Goal: Transaction & Acquisition: Purchase product/service

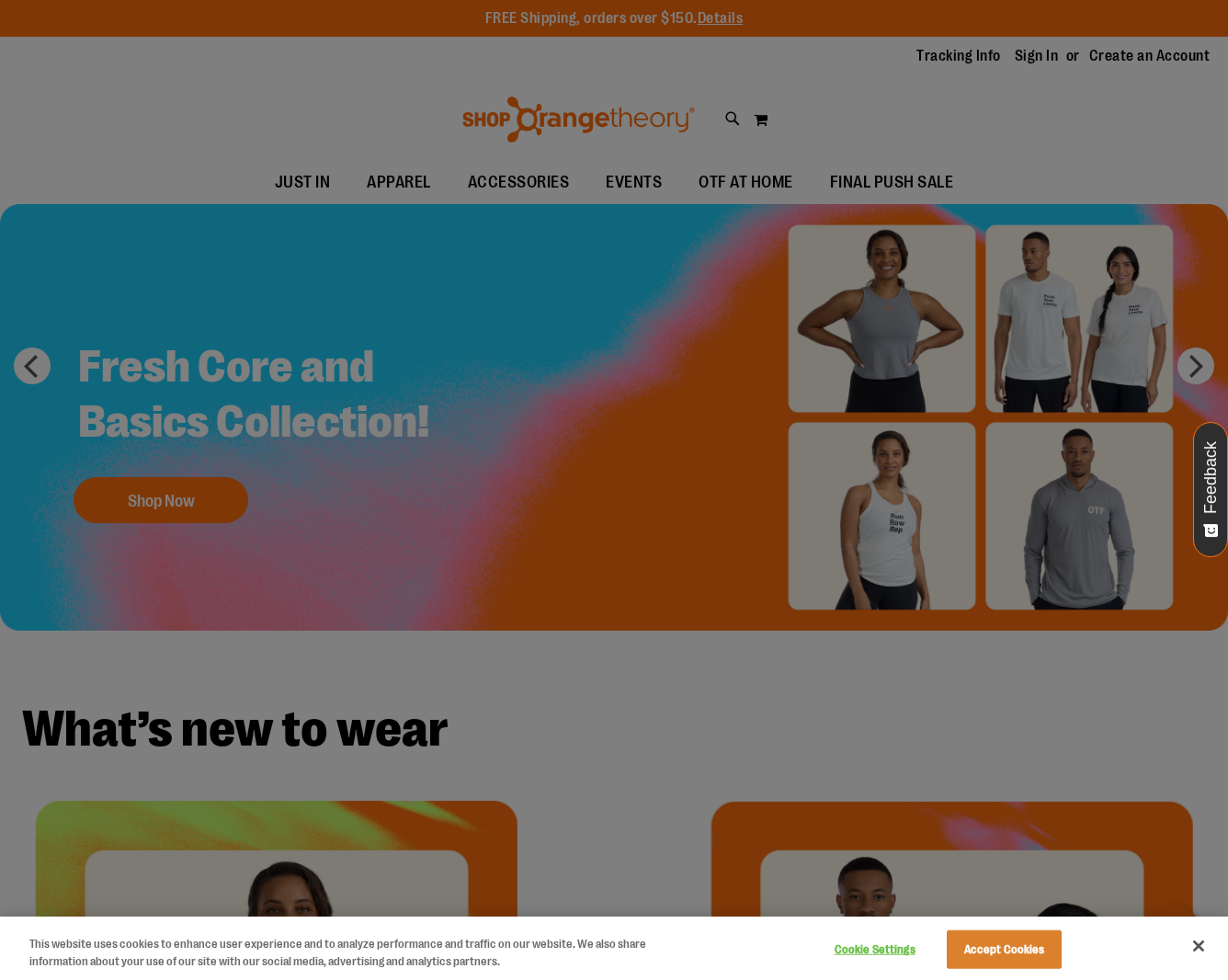
click at [1192, 365] on div at bounding box center [614, 490] width 1228 height 980
click at [1028, 949] on button "Accept Cookies" at bounding box center [1003, 949] width 115 height 38
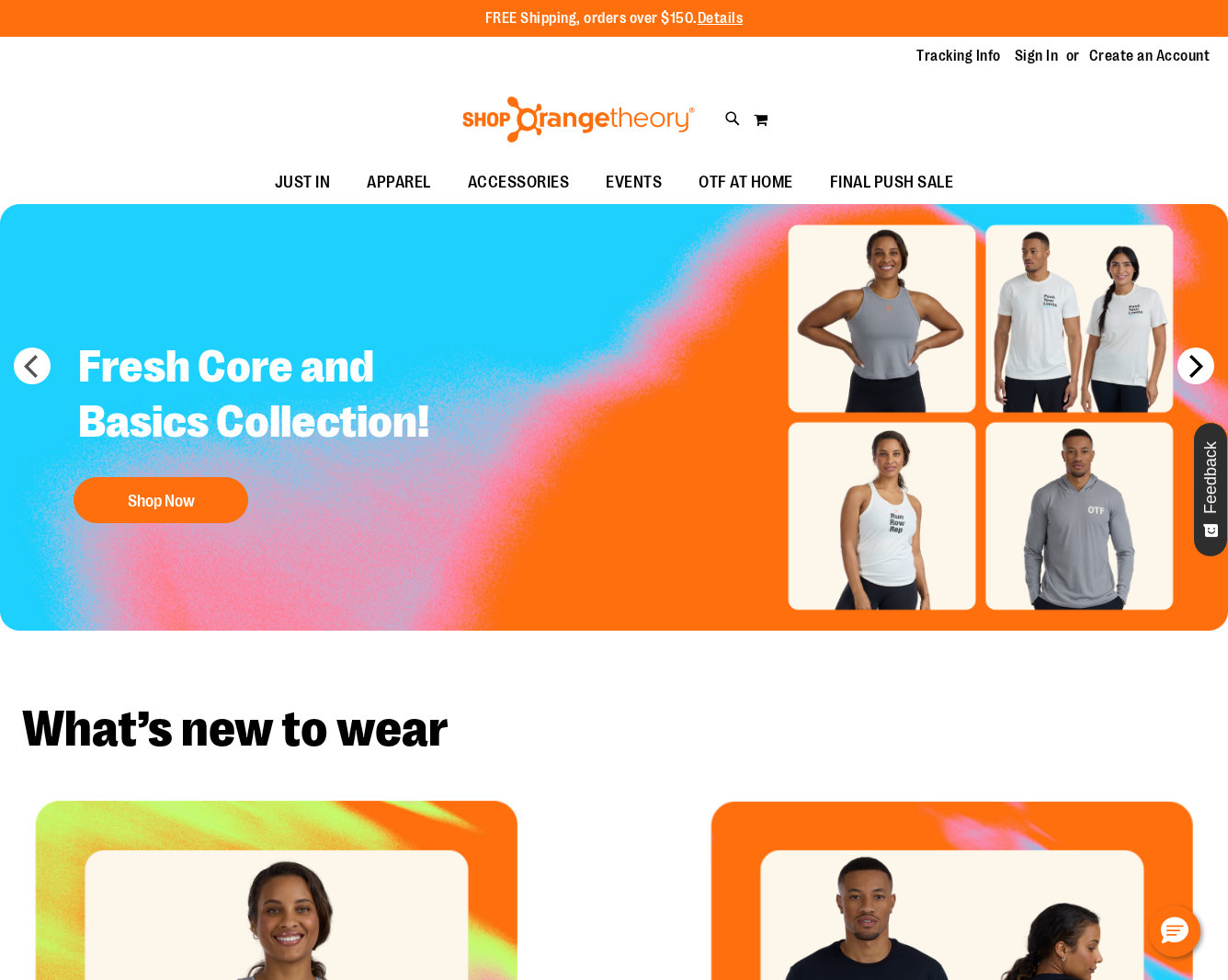
click at [1192, 364] on button "next" at bounding box center [1195, 365] width 37 height 37
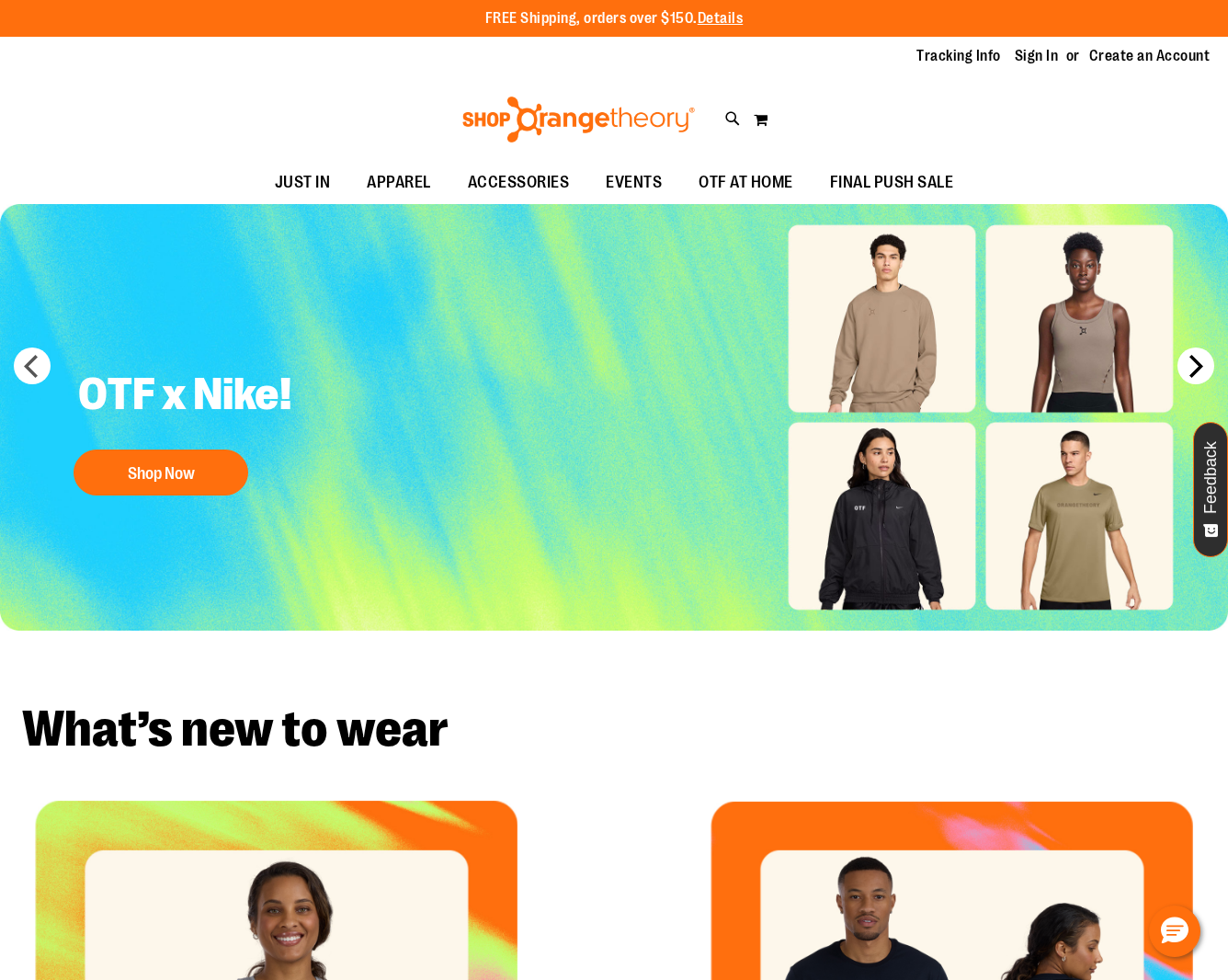
click at [1192, 364] on button "next" at bounding box center [1195, 365] width 37 height 37
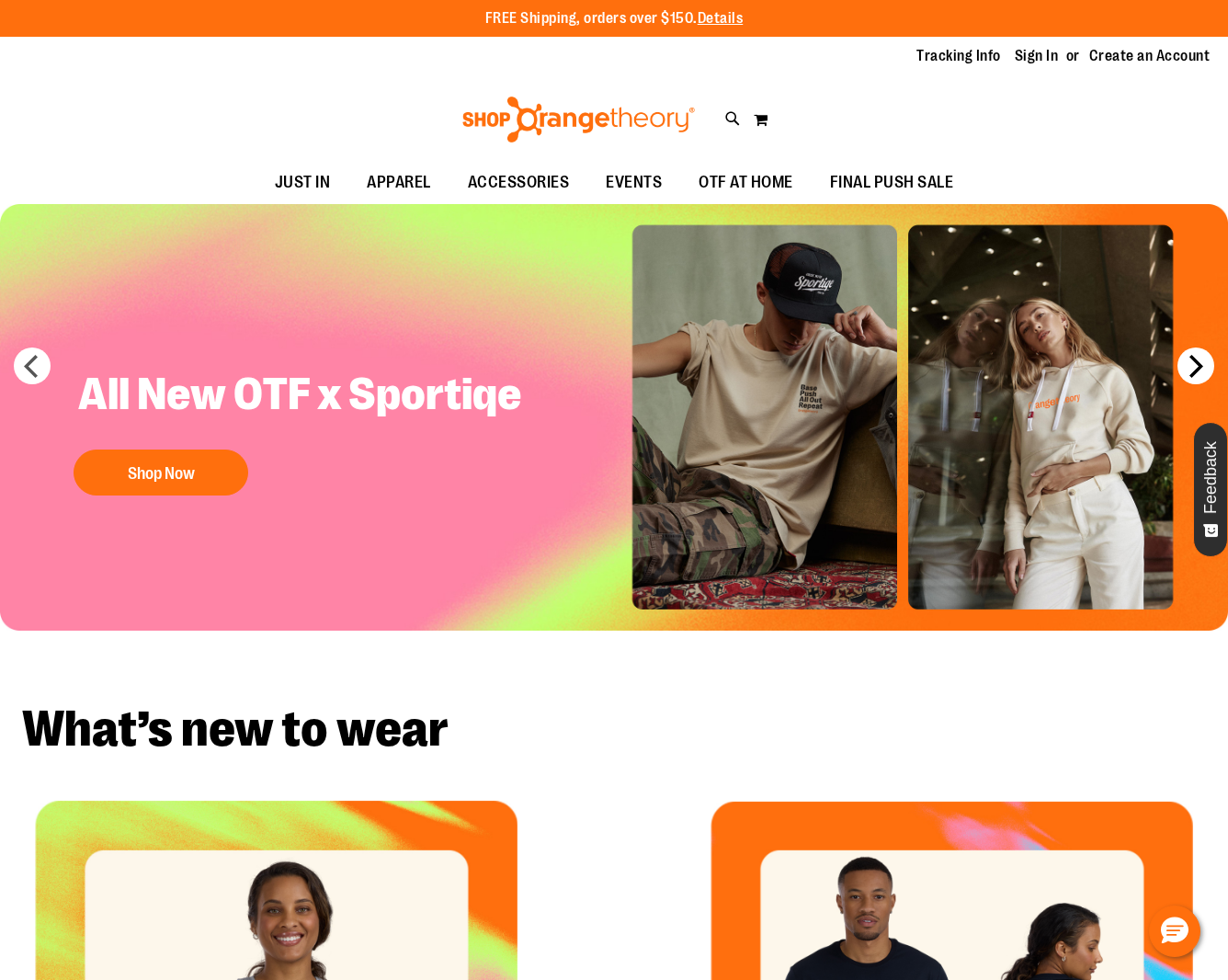
click at [1192, 364] on button "next" at bounding box center [1195, 365] width 37 height 37
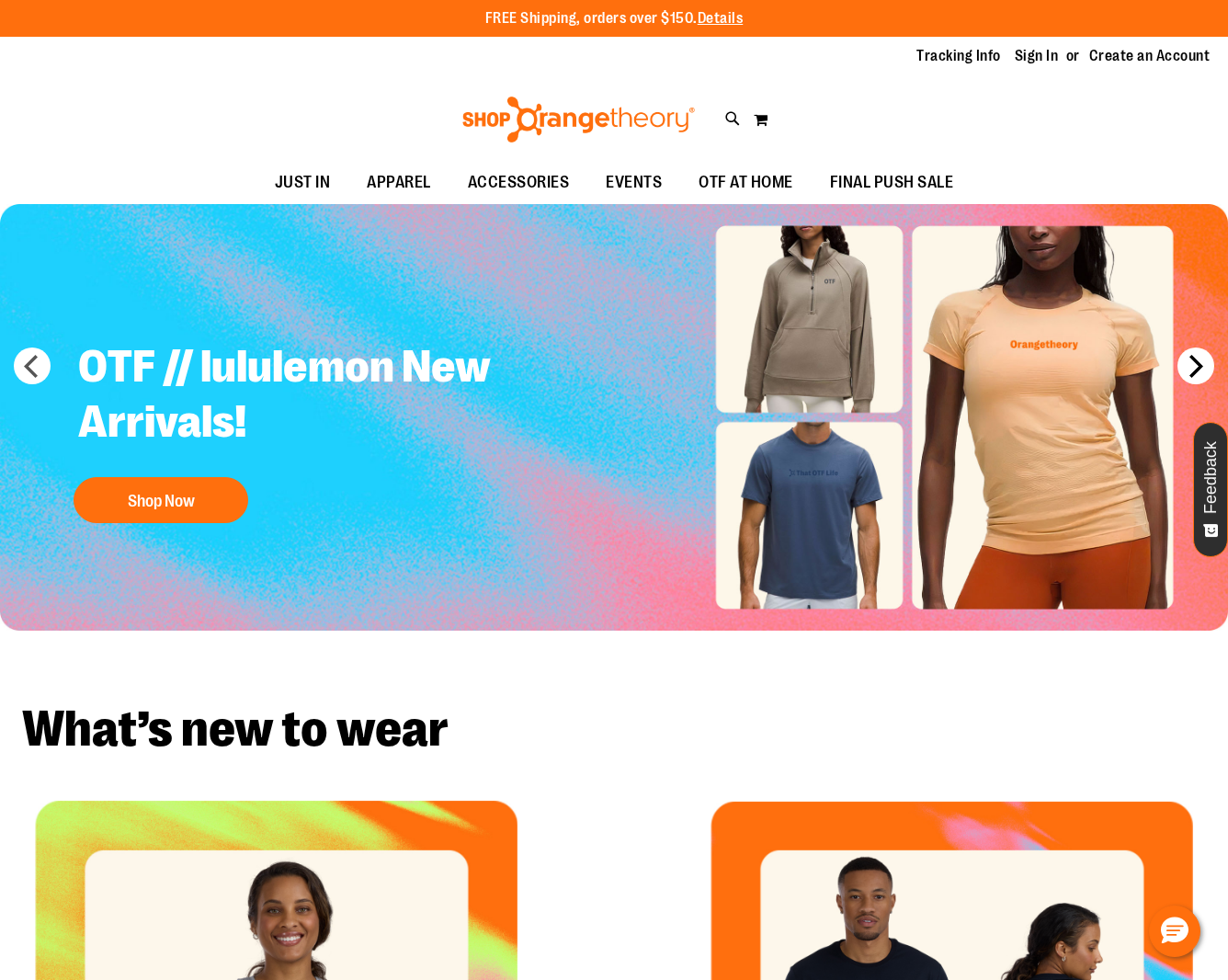
click at [1192, 364] on button "next" at bounding box center [1195, 365] width 37 height 37
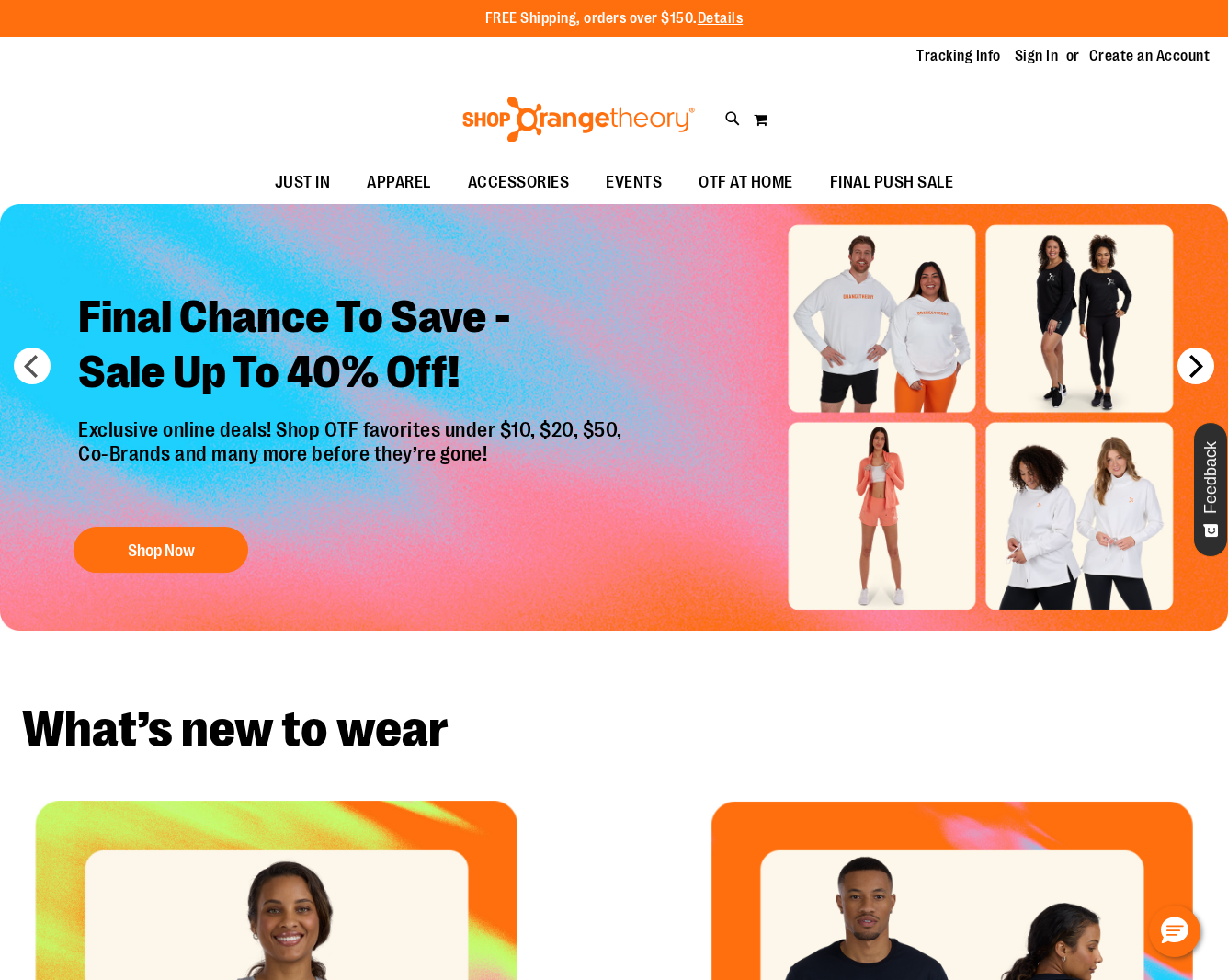
scroll to position [3, 0]
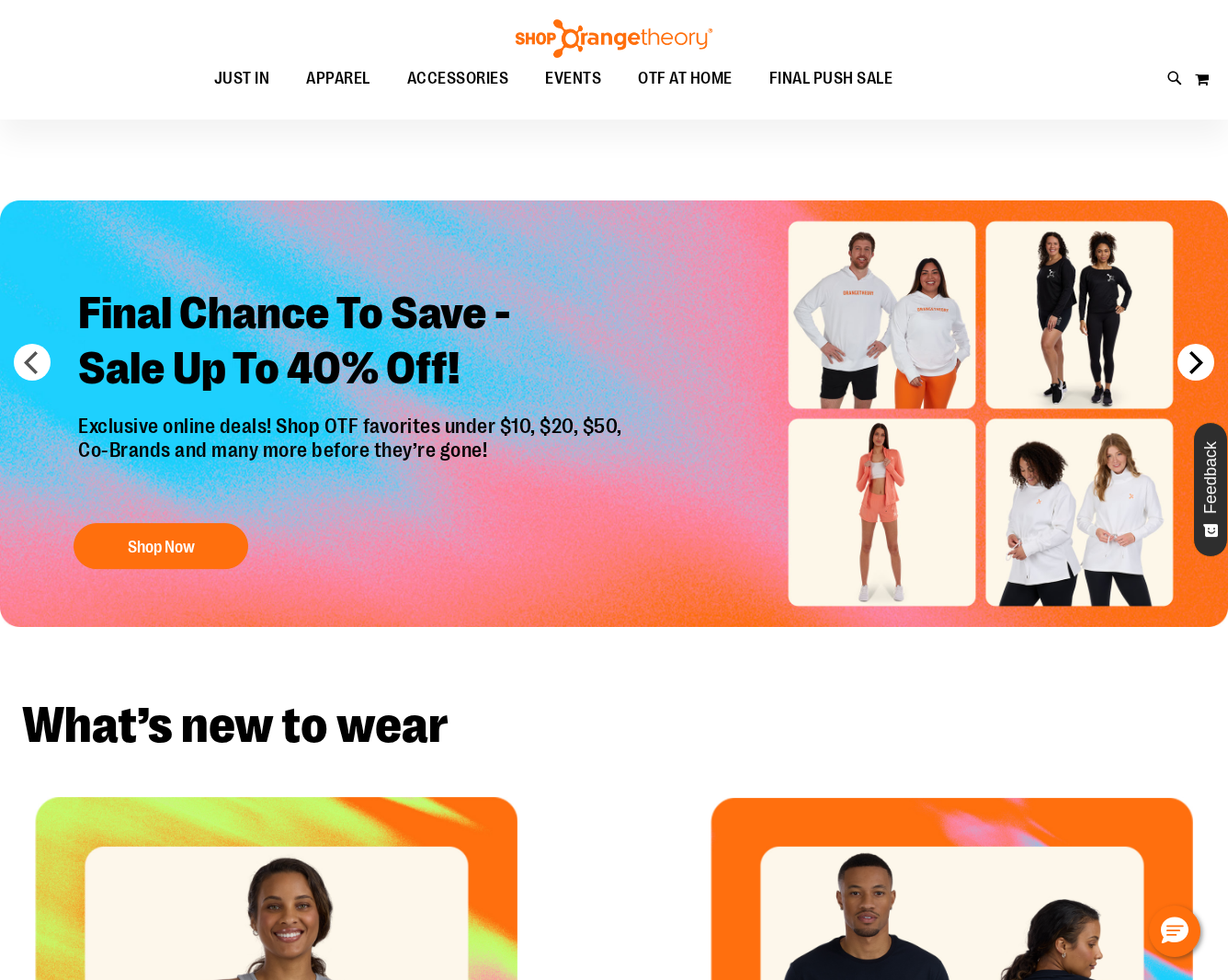
click at [1192, 364] on button "next" at bounding box center [1195, 361] width 37 height 37
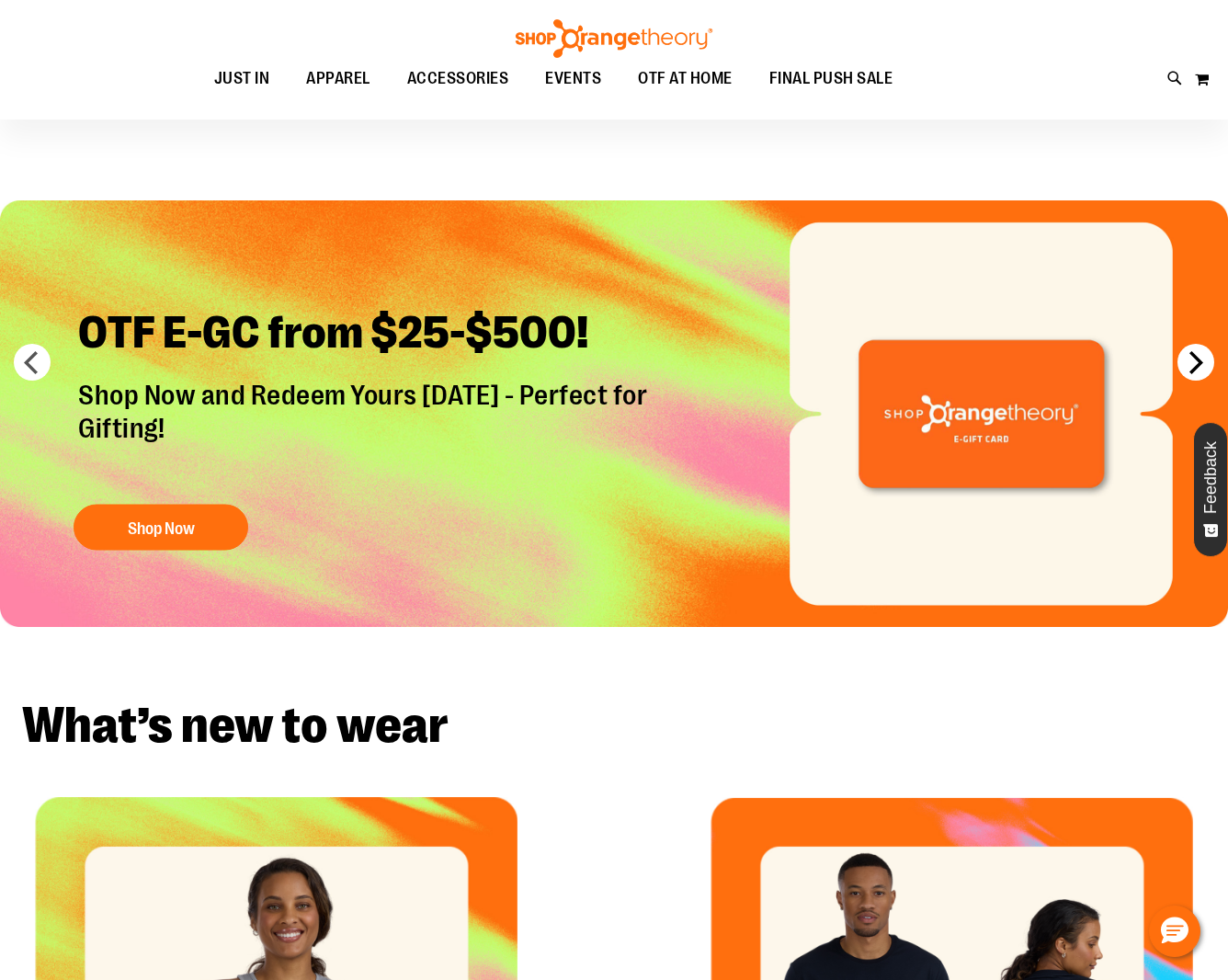
scroll to position [2, 0]
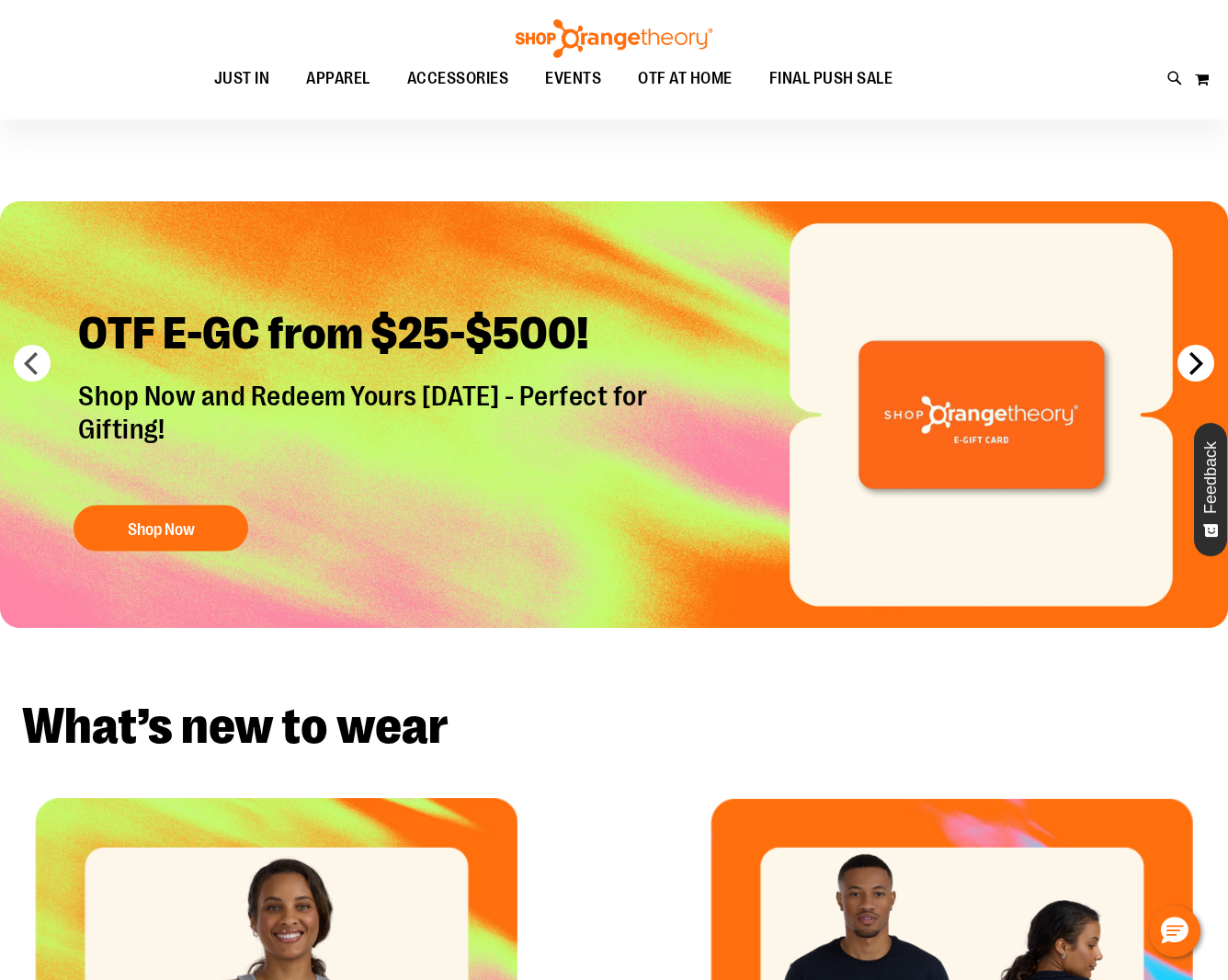
click at [1192, 364] on button "next" at bounding box center [1195, 362] width 37 height 37
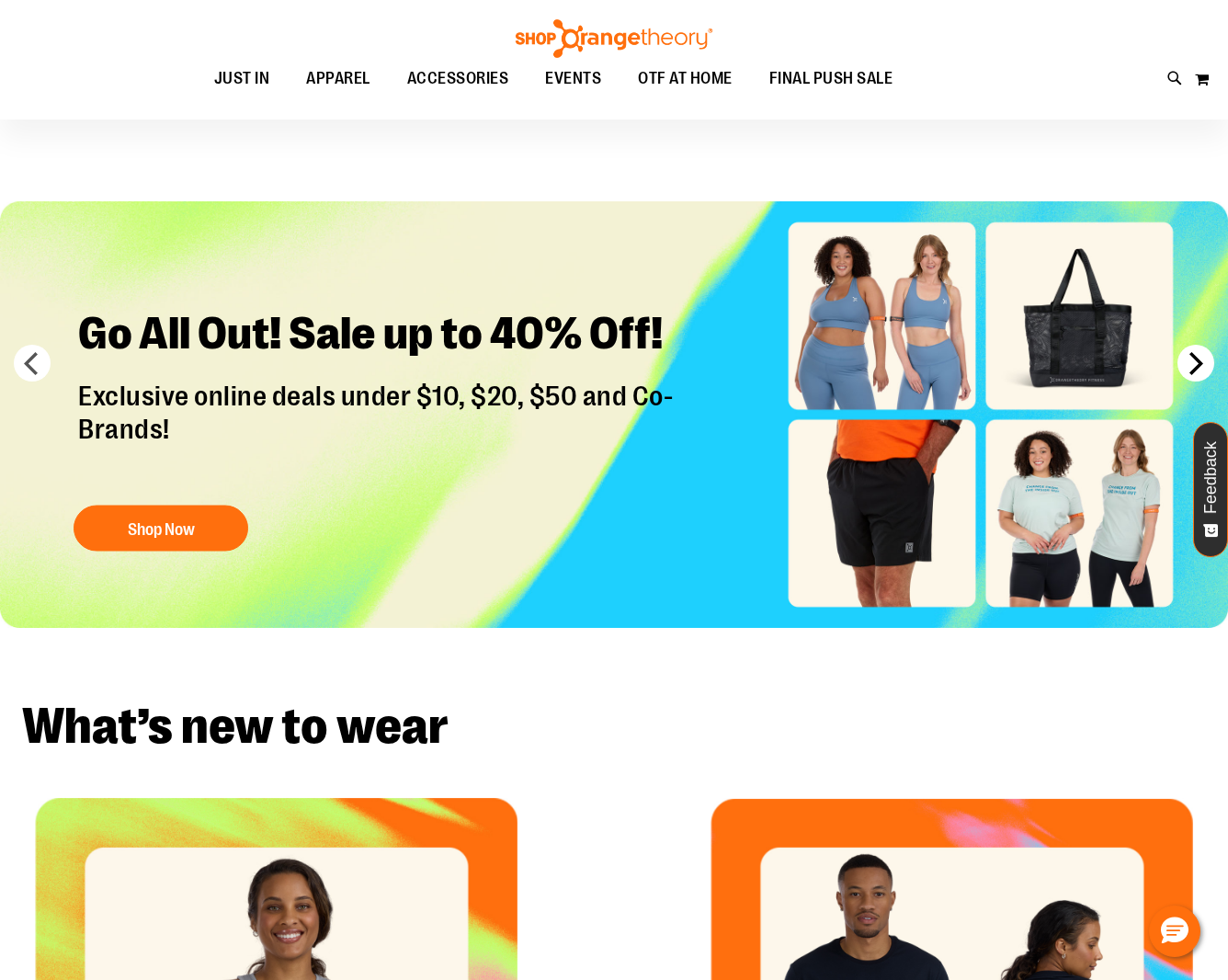
click at [1192, 364] on button "next" at bounding box center [1195, 362] width 37 height 37
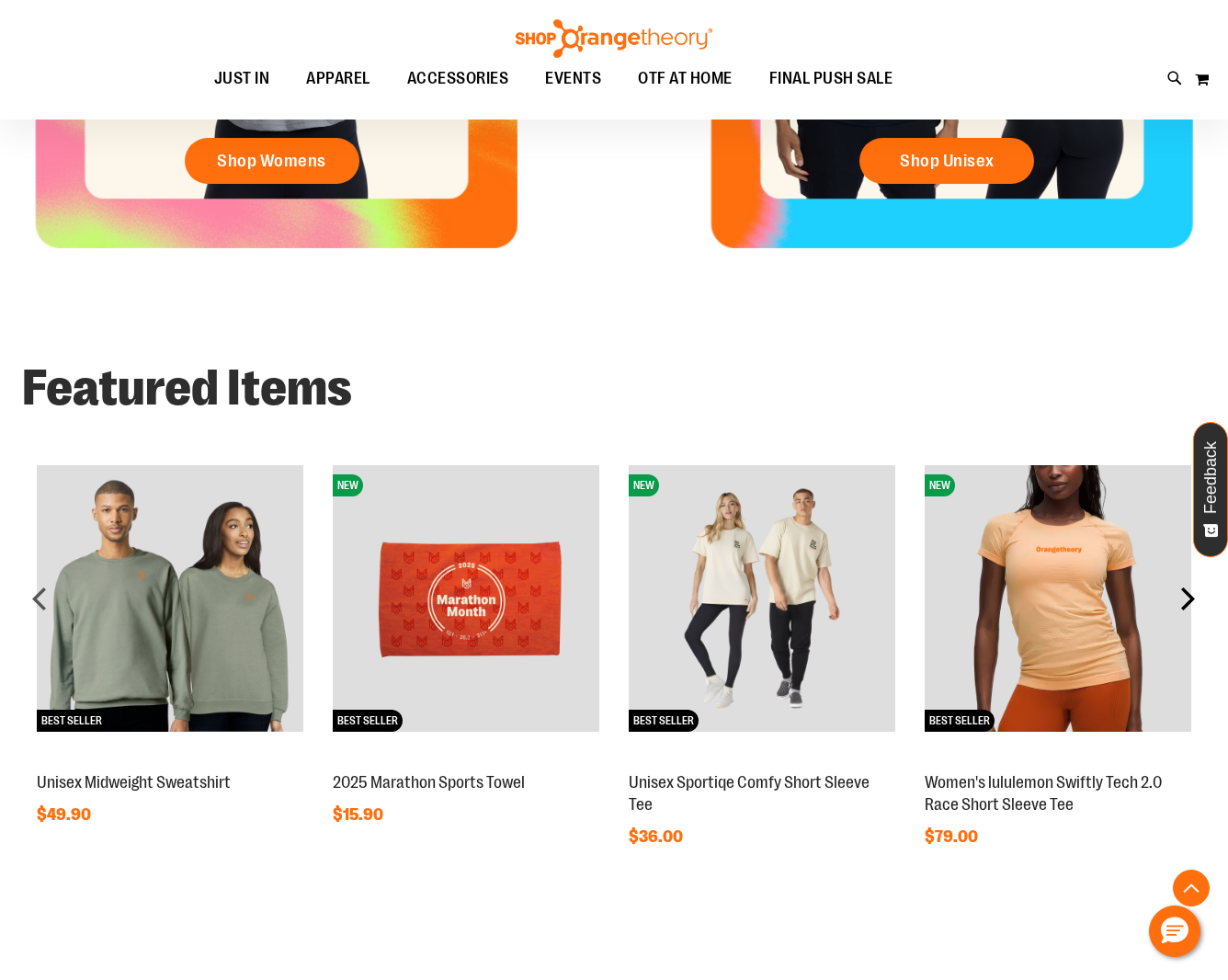
scroll to position [1032, 0]
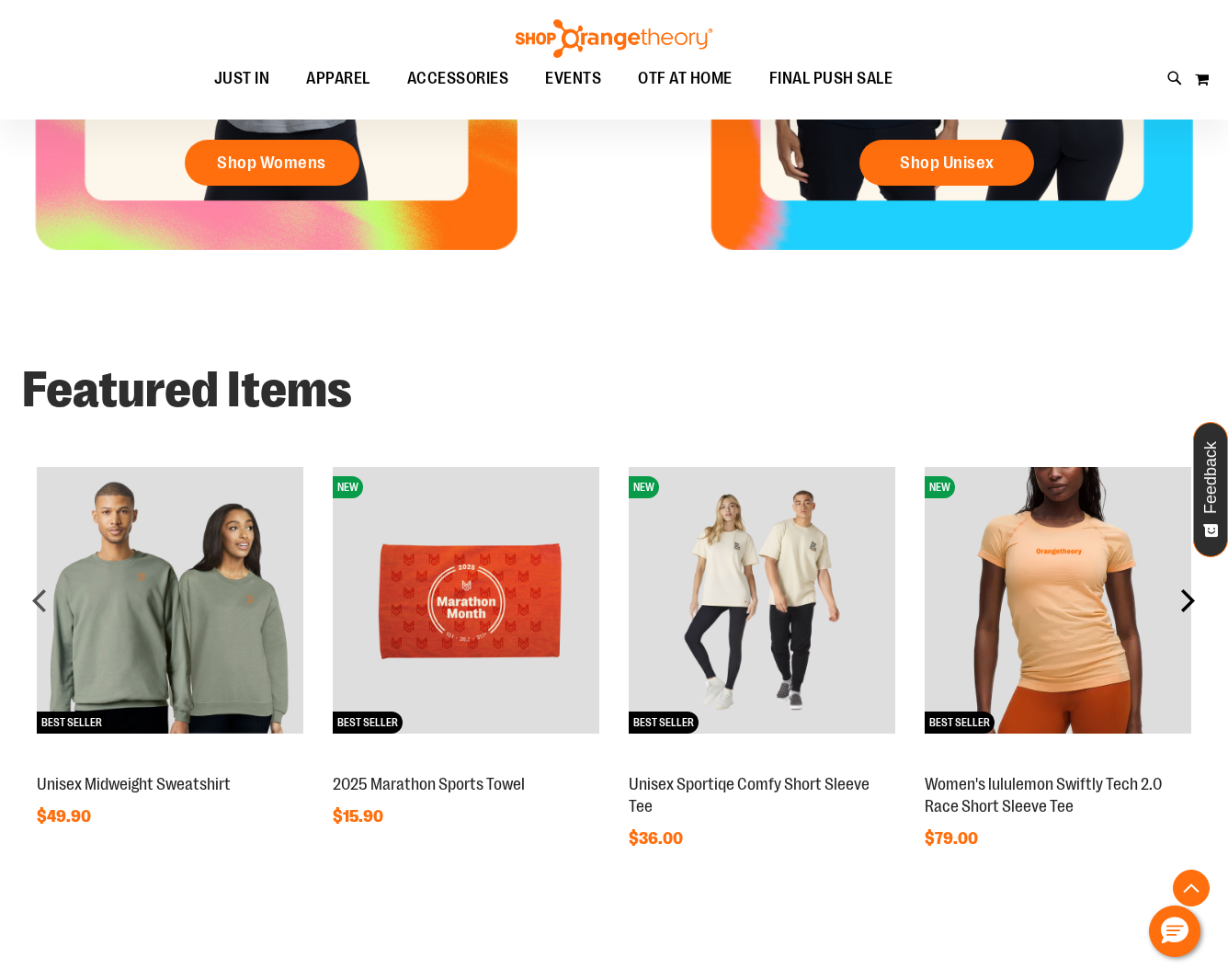
click at [1188, 592] on div "next" at bounding box center [1187, 599] width 37 height 37
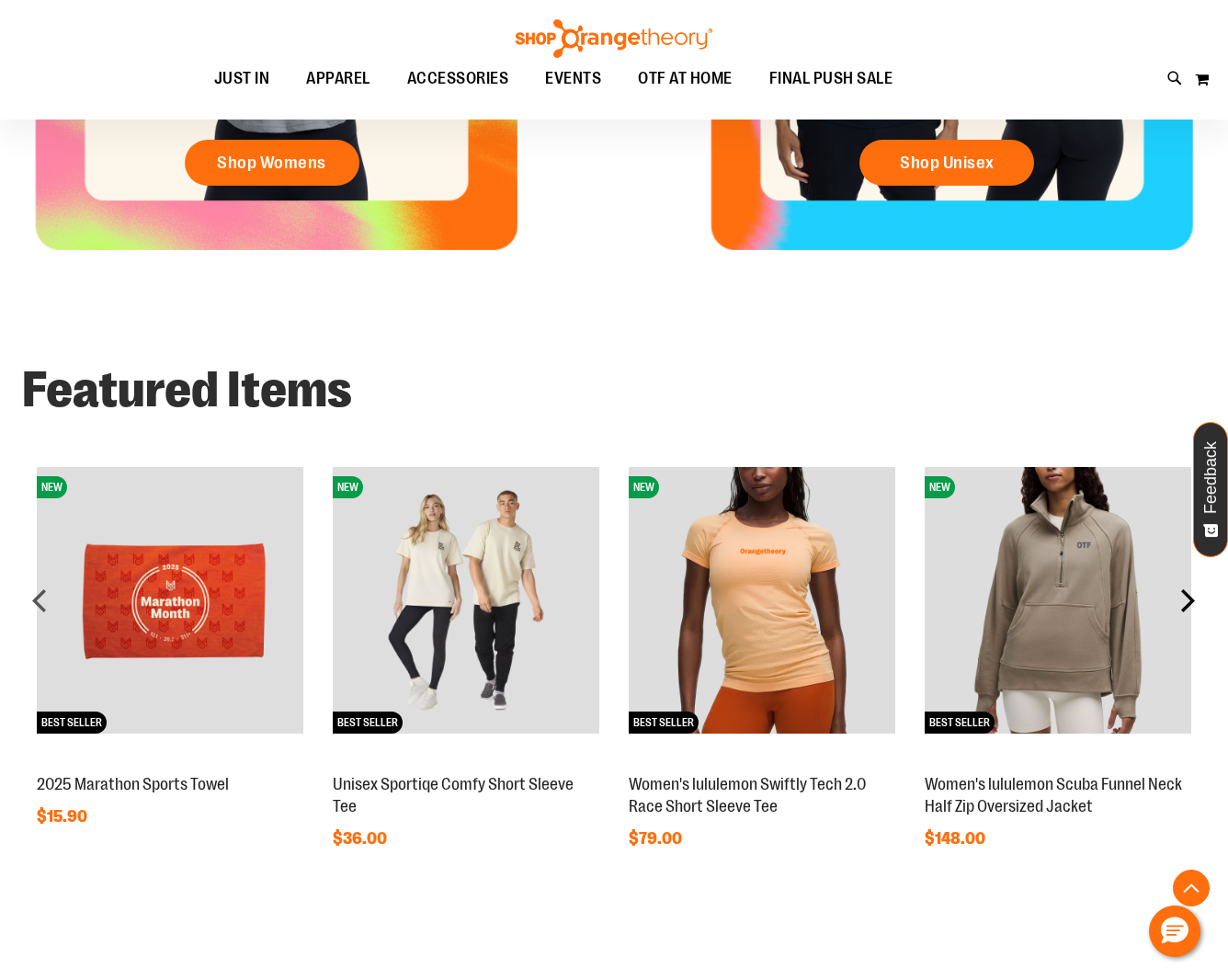
click at [1188, 592] on div "next" at bounding box center [1187, 599] width 37 height 37
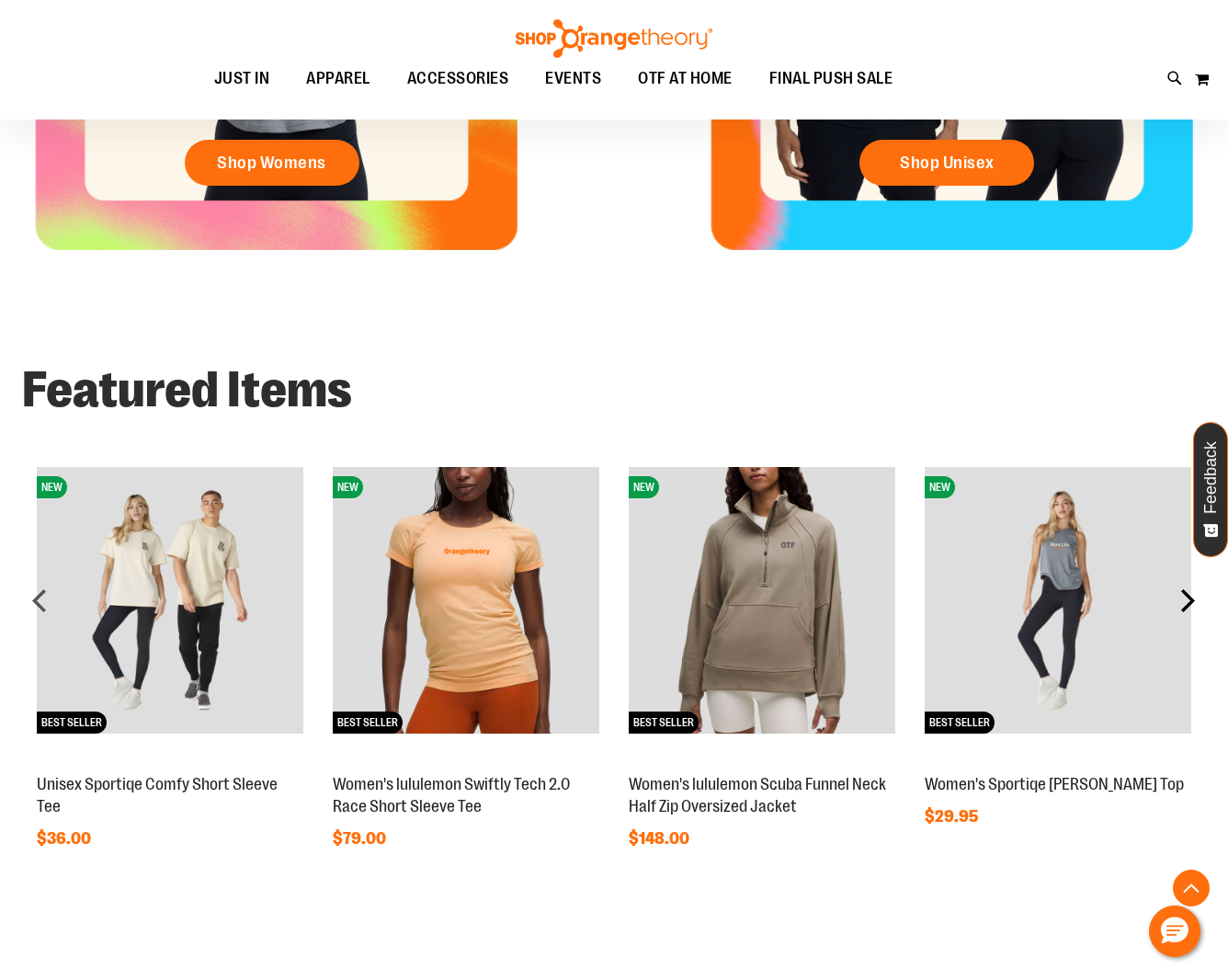
click at [1188, 592] on div "next" at bounding box center [1187, 599] width 37 height 37
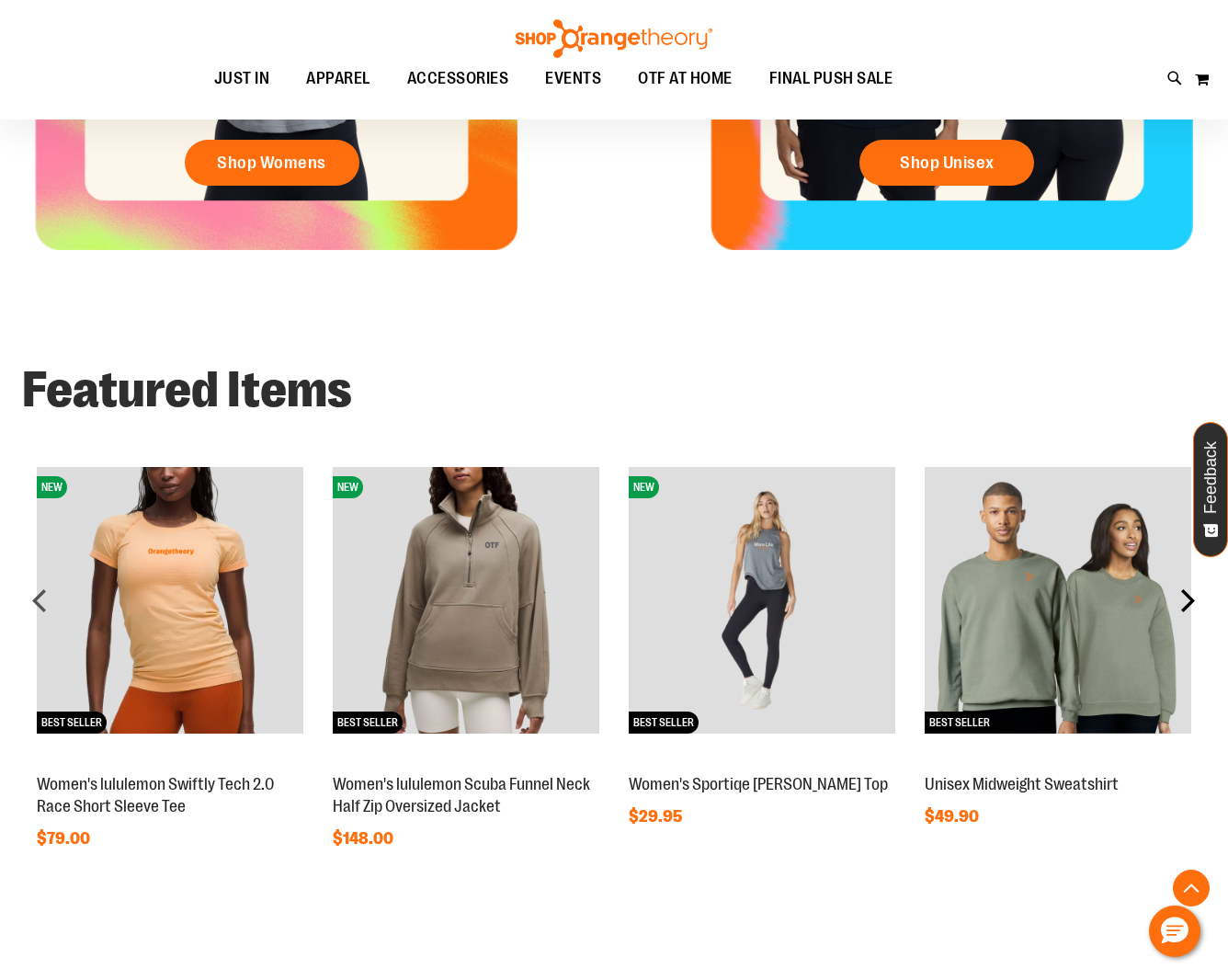
click at [1191, 591] on div "next" at bounding box center [1187, 599] width 37 height 37
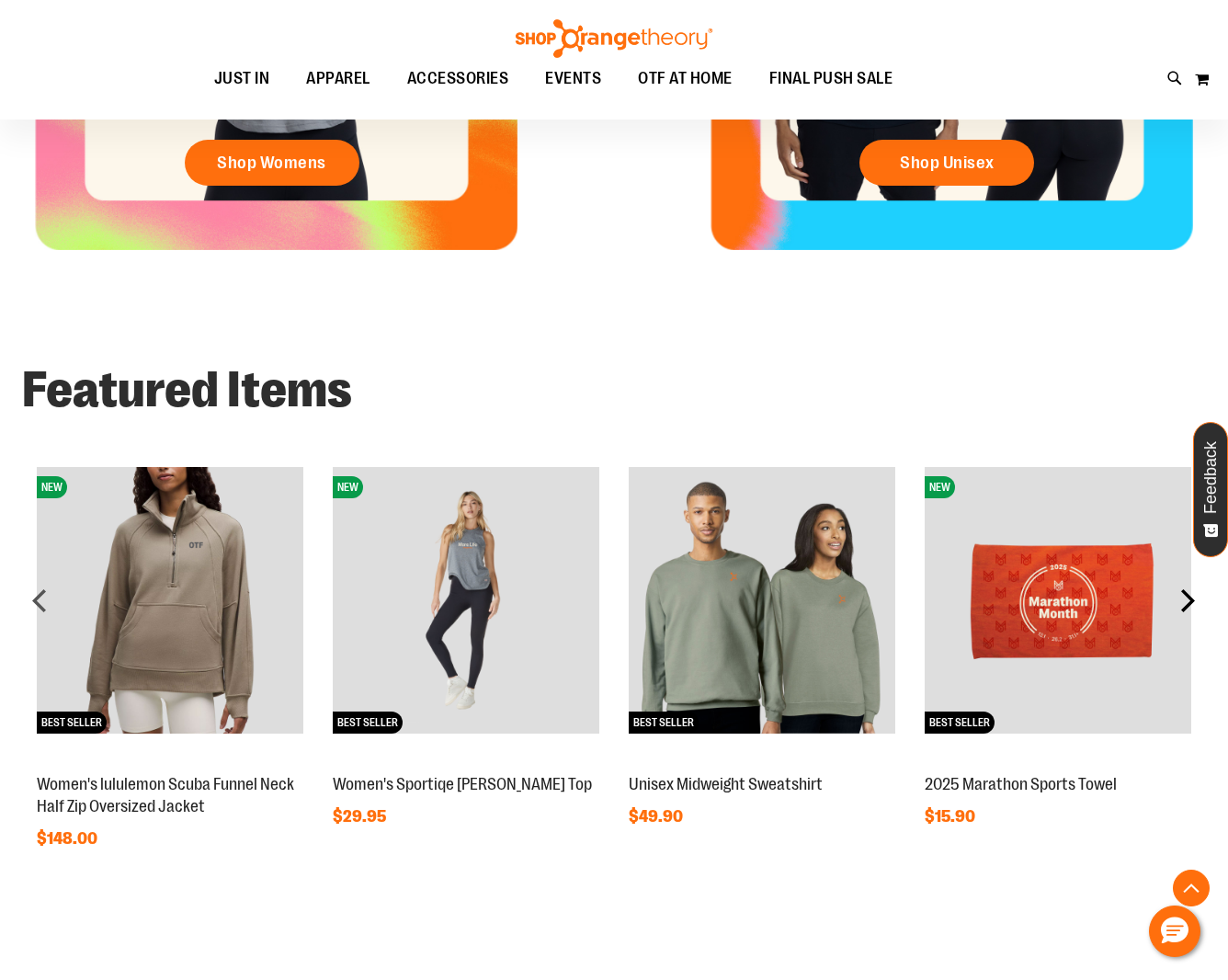
click at [1191, 591] on div "next" at bounding box center [1187, 599] width 37 height 37
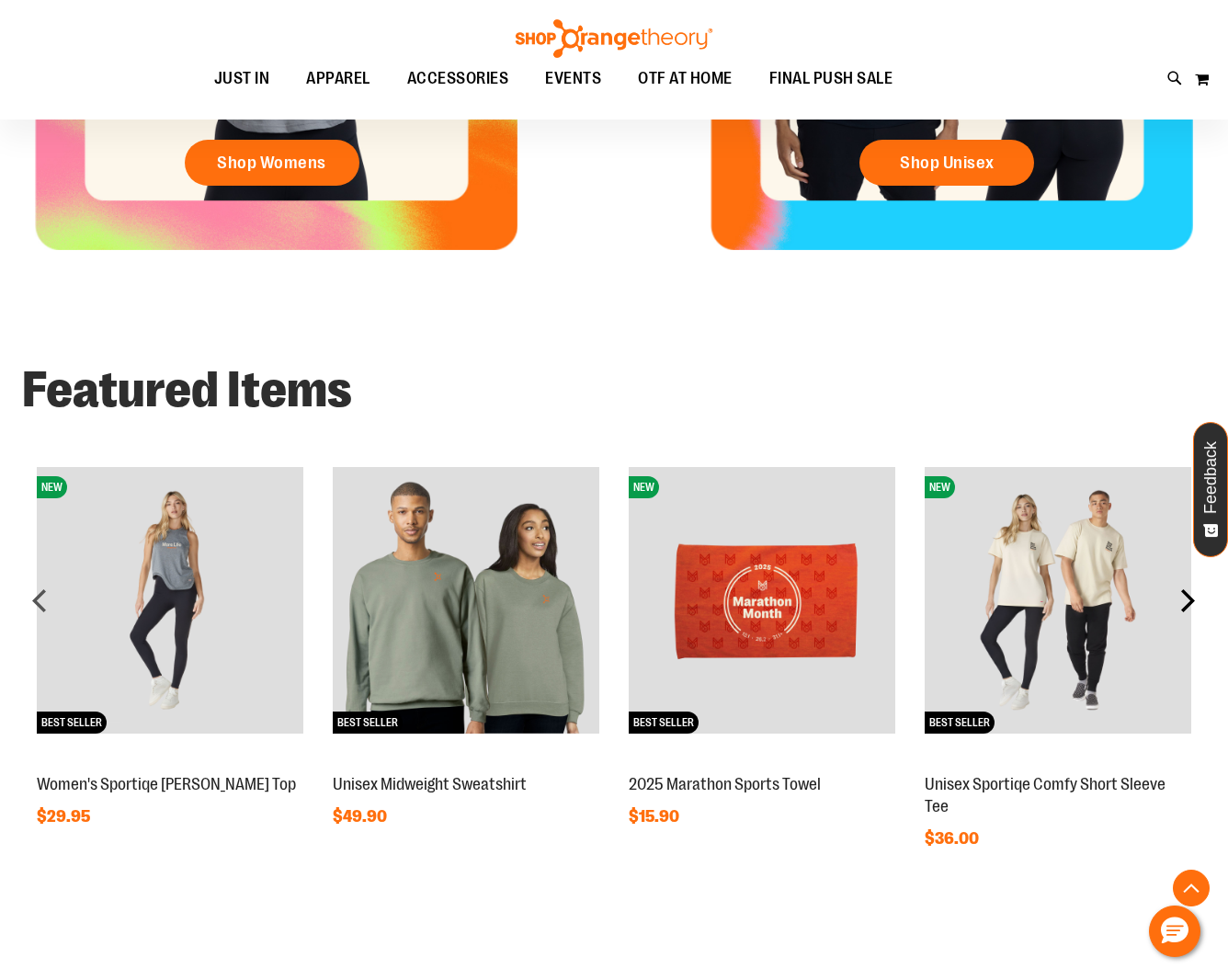
click at [1191, 591] on div "next" at bounding box center [1187, 599] width 37 height 37
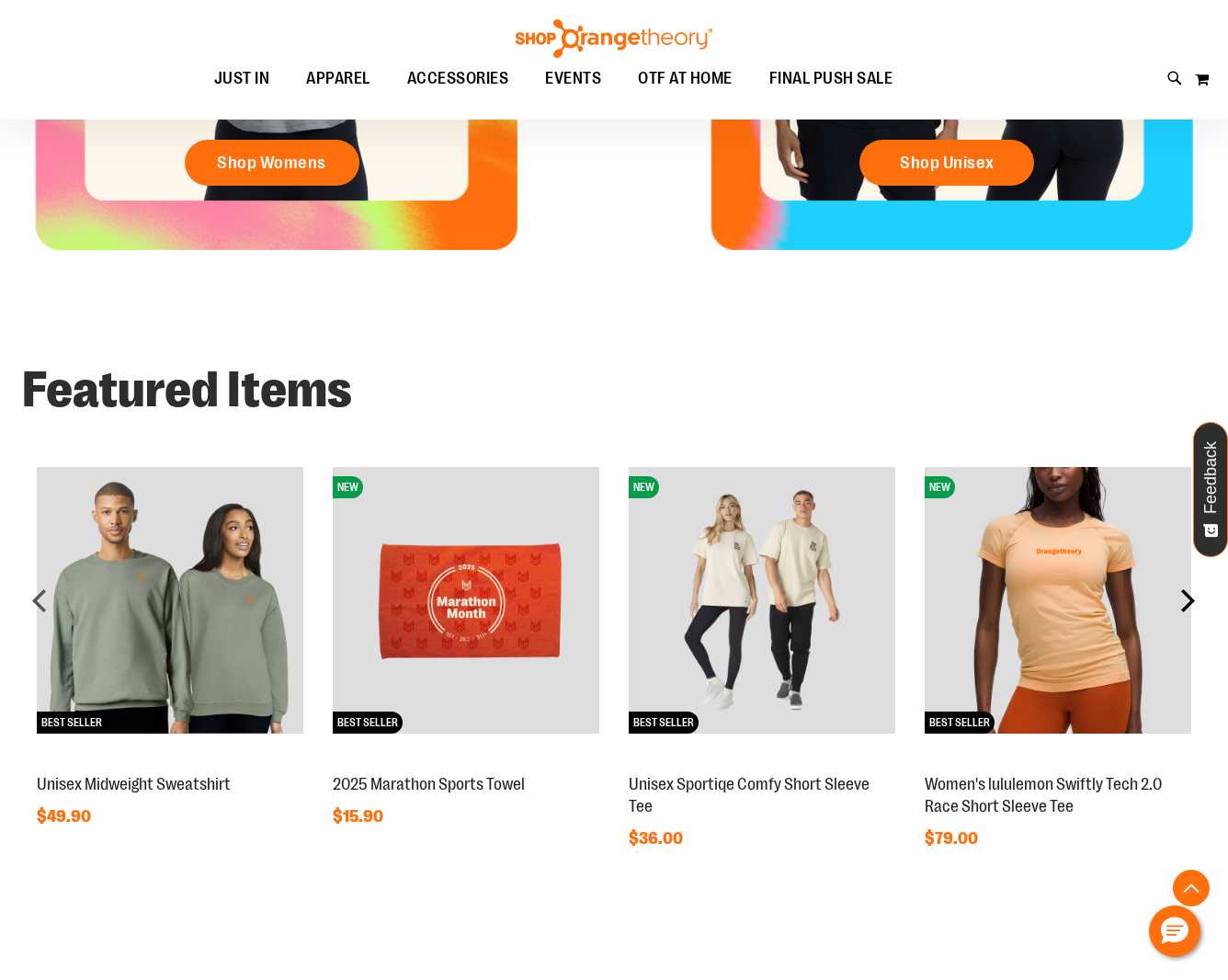
click at [1191, 591] on div "next" at bounding box center [1187, 599] width 37 height 37
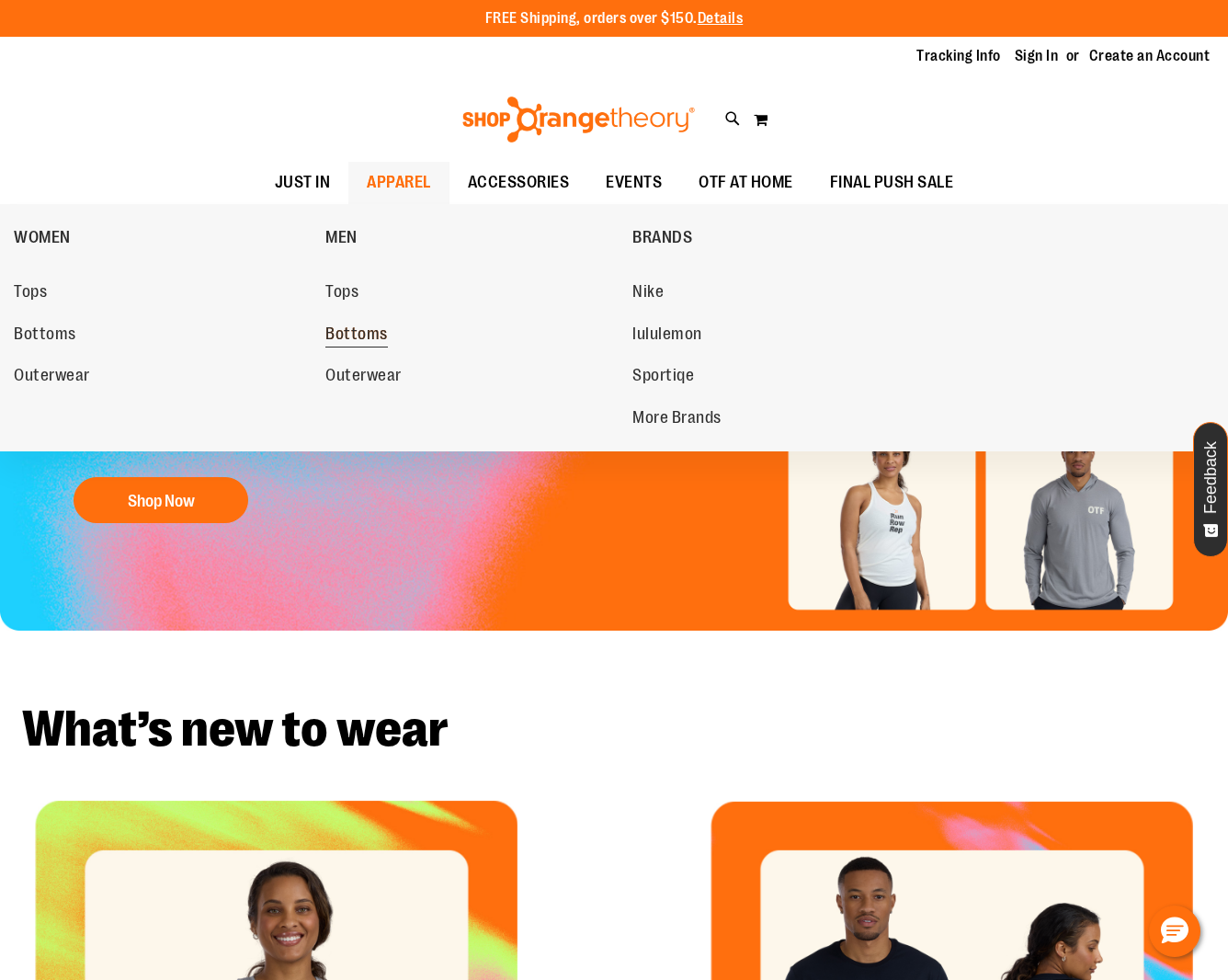
scroll to position [1, 0]
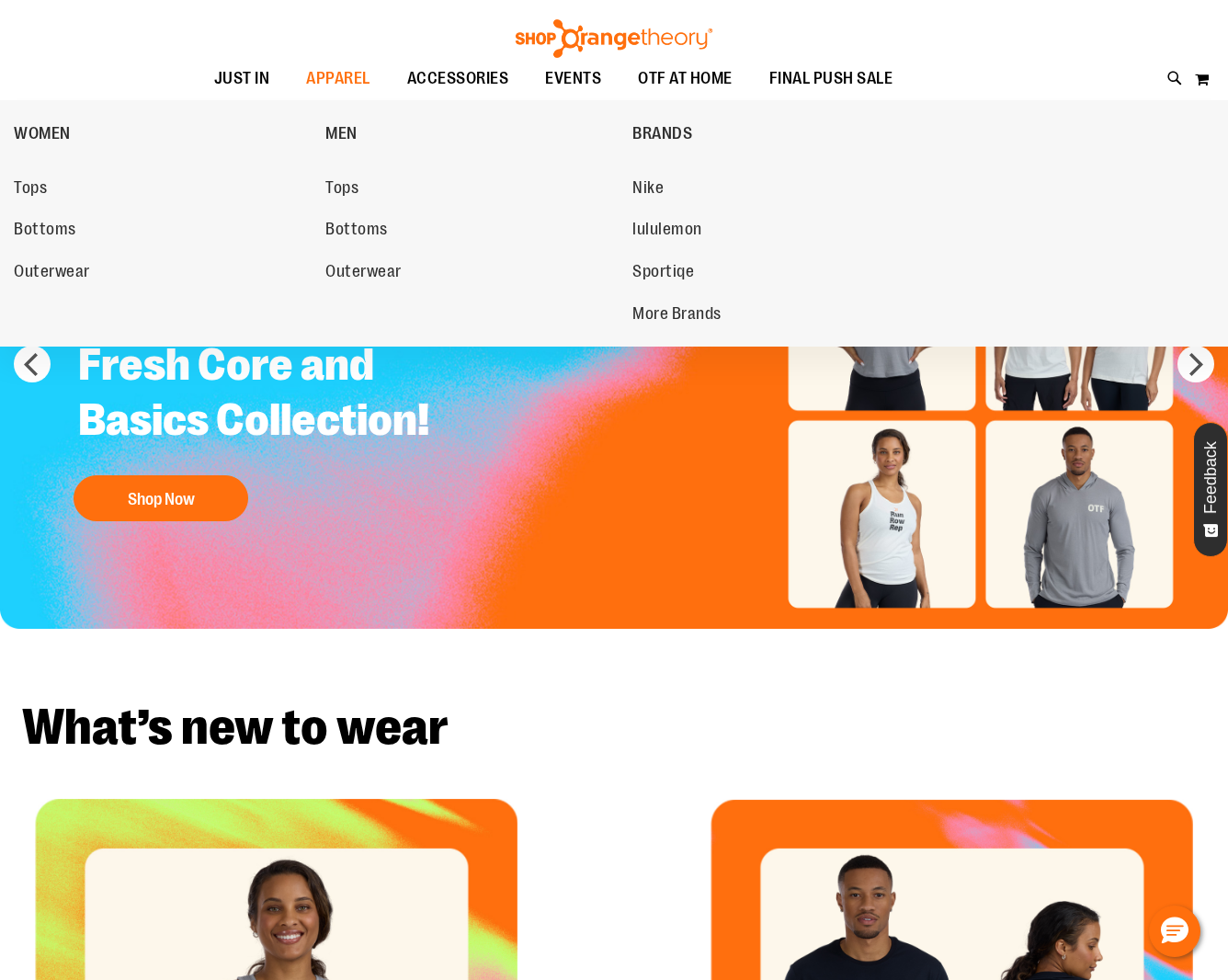
click at [342, 234] on span "Bottoms" at bounding box center [357, 231] width 63 height 23
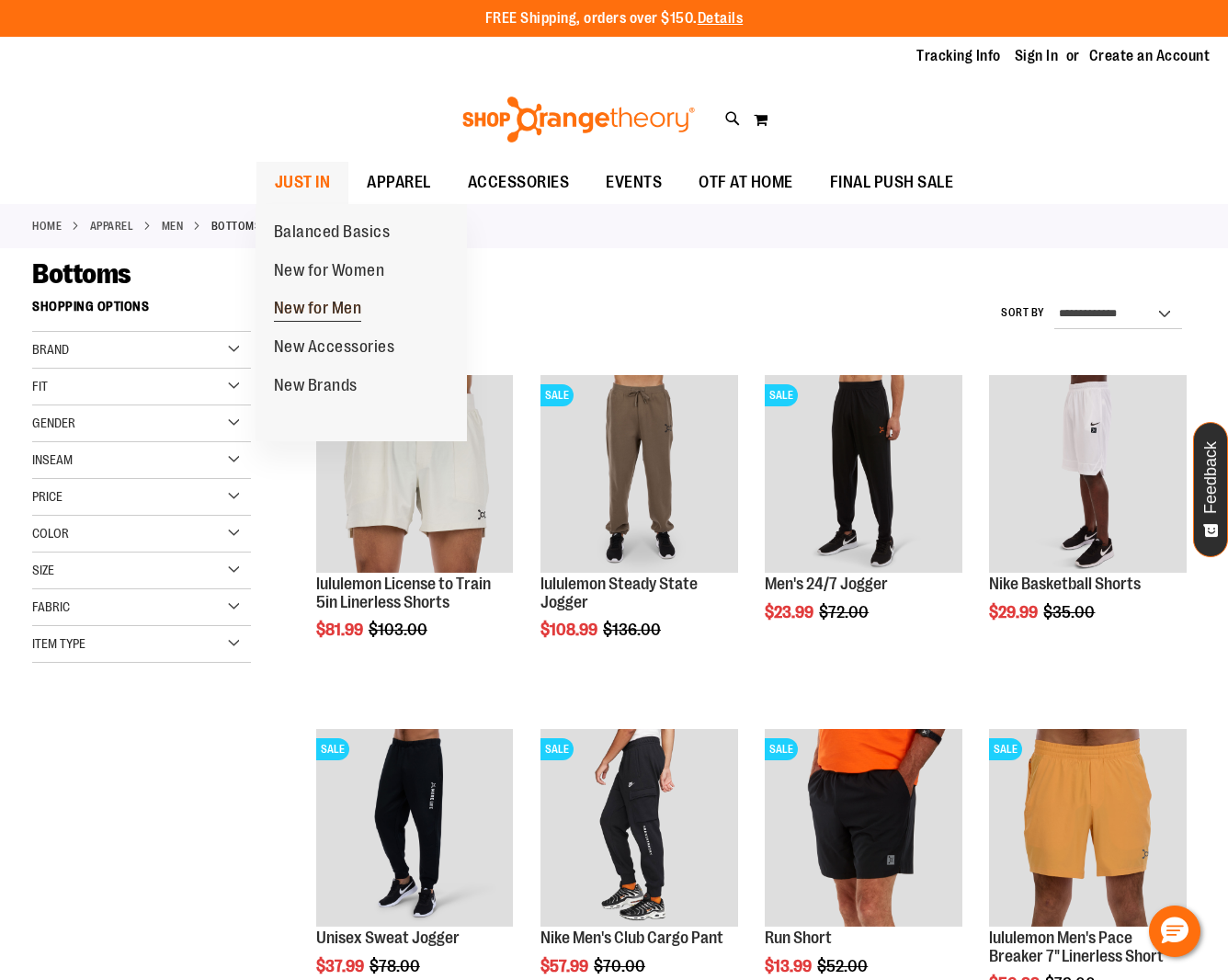
click at [333, 302] on span "New for Men" at bounding box center [318, 310] width 88 height 23
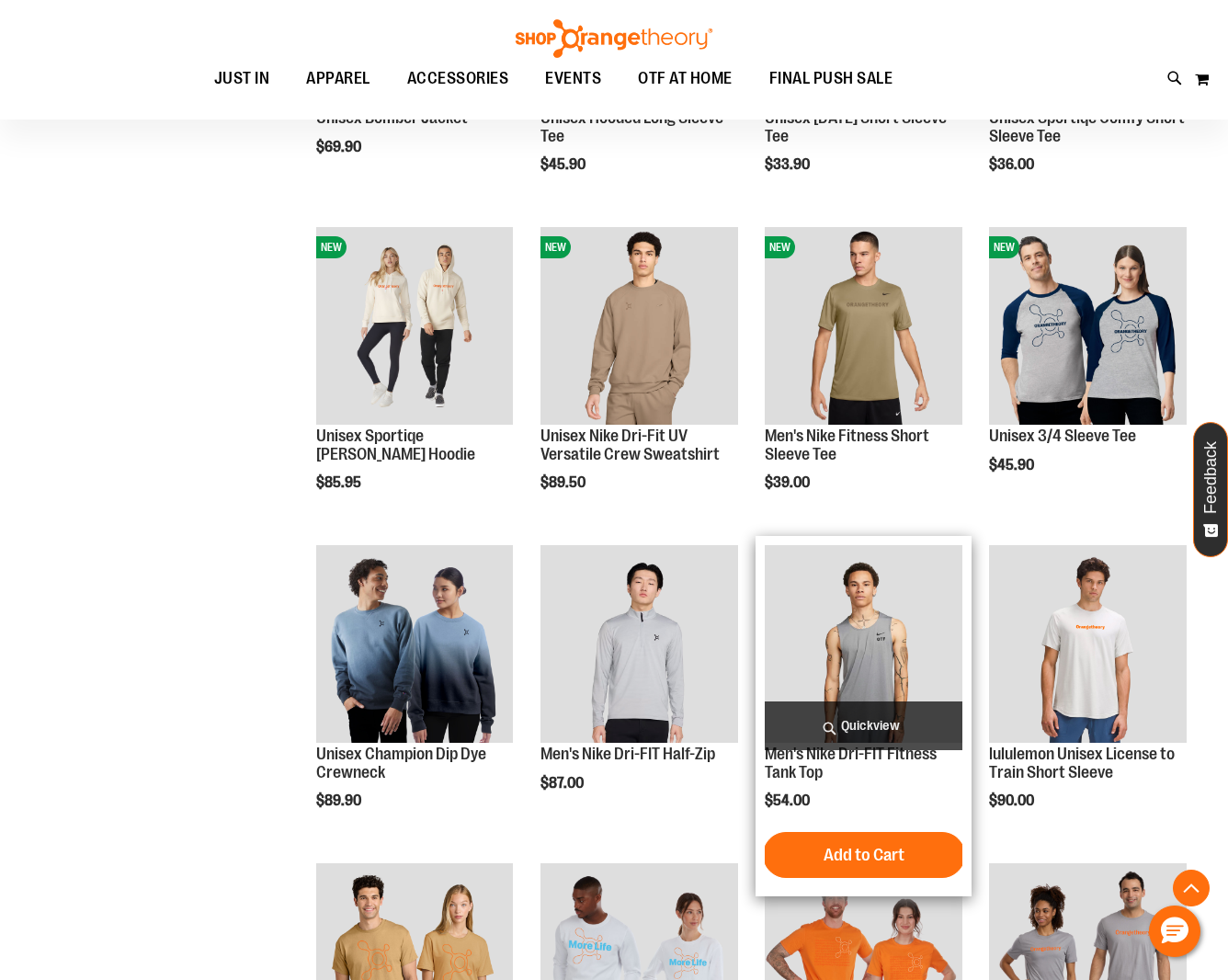
scroll to position [783, 1]
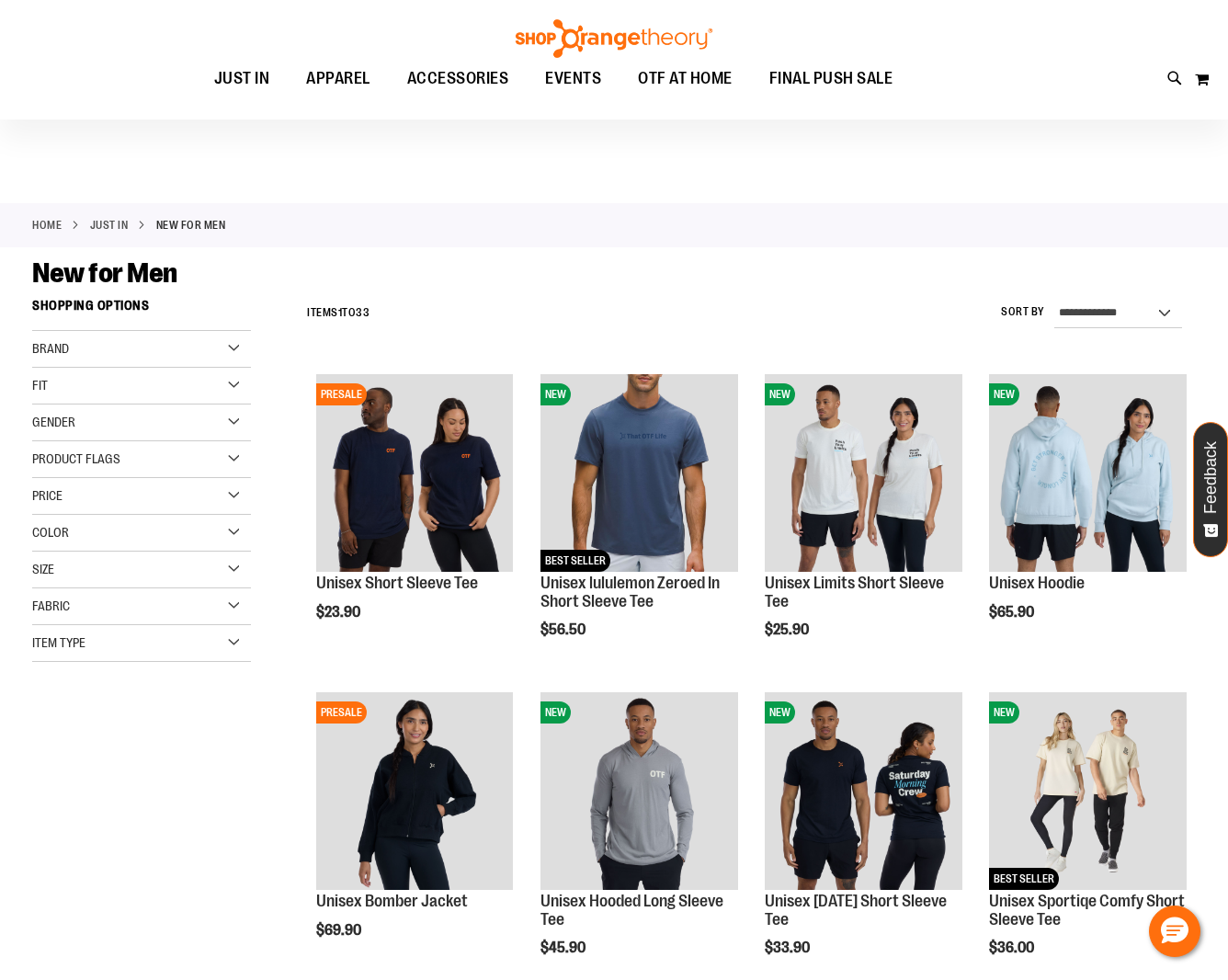
scroll to position [-1, 0]
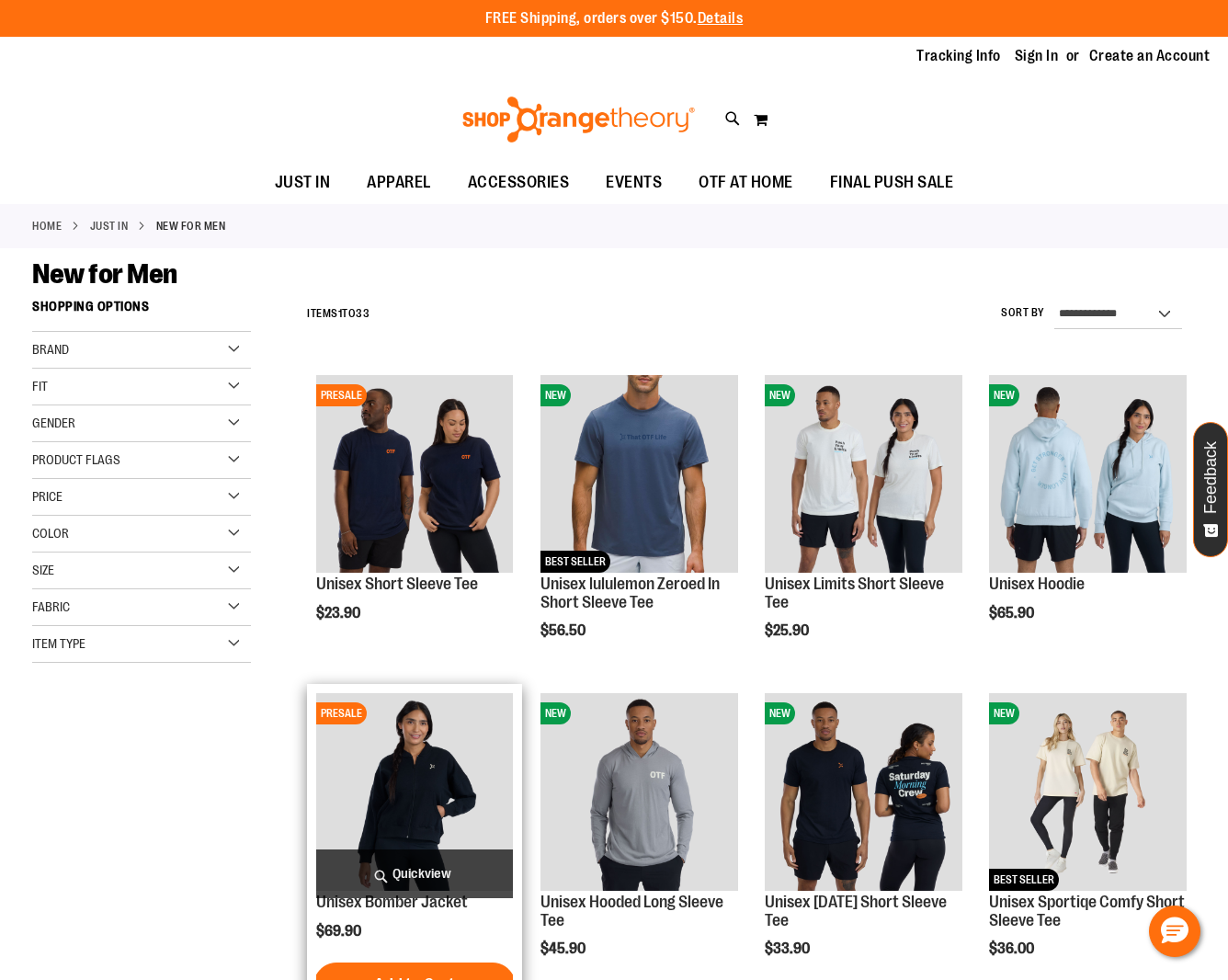
click at [468, 758] on img "product" at bounding box center [415, 791] width 197 height 197
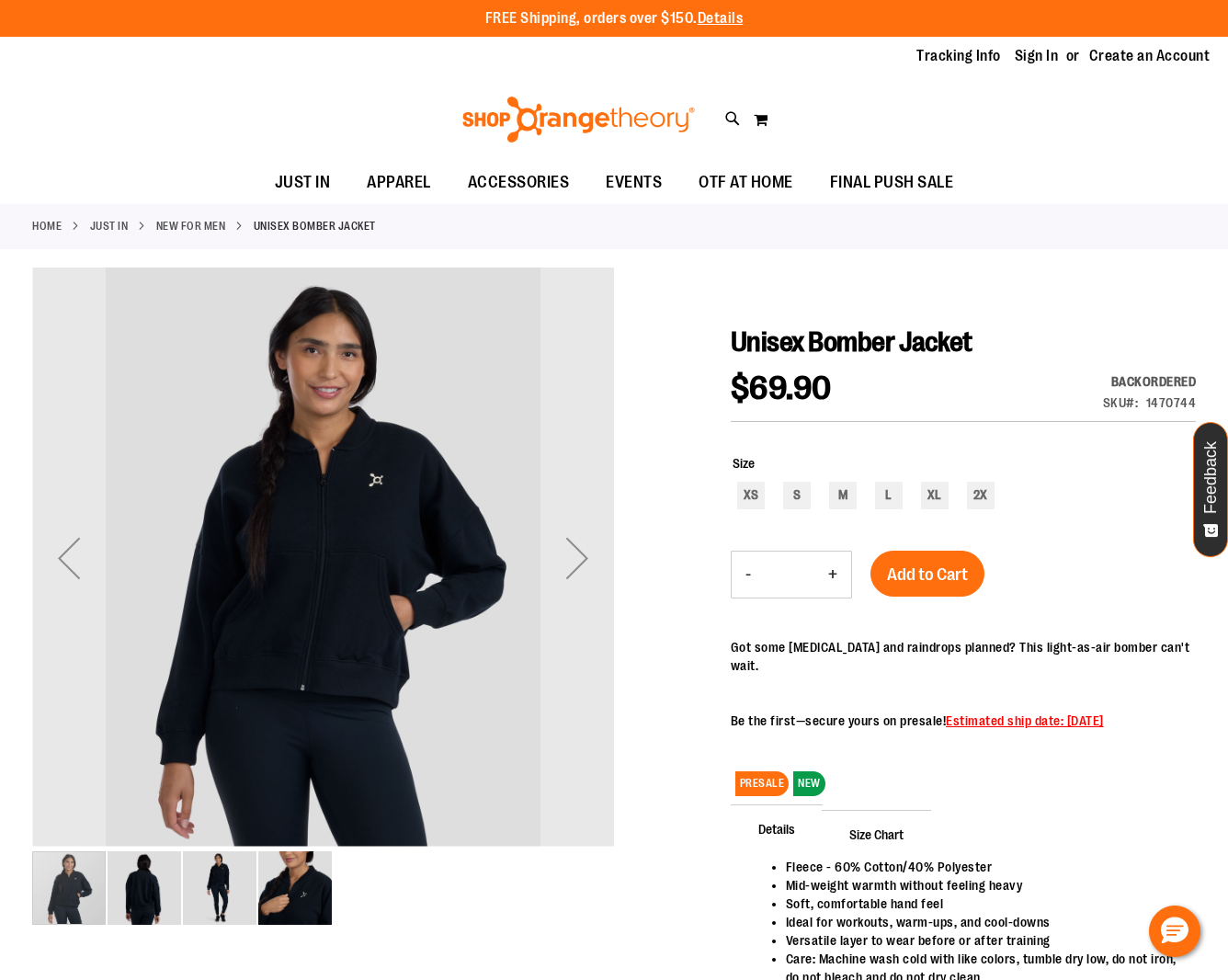
click at [151, 875] on img "image 2 of 4" at bounding box center [144, 887] width 74 height 74
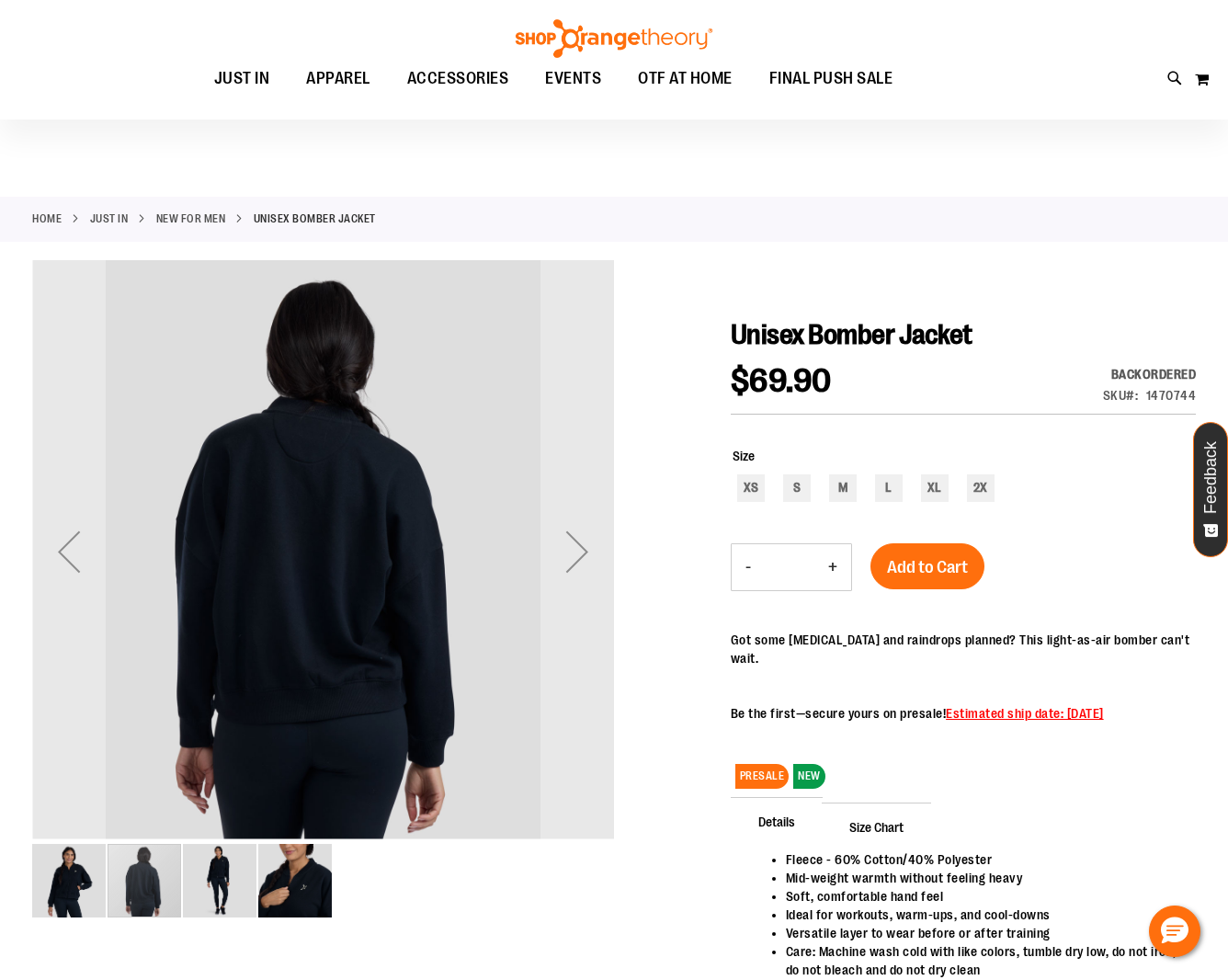
scroll to position [5, 1]
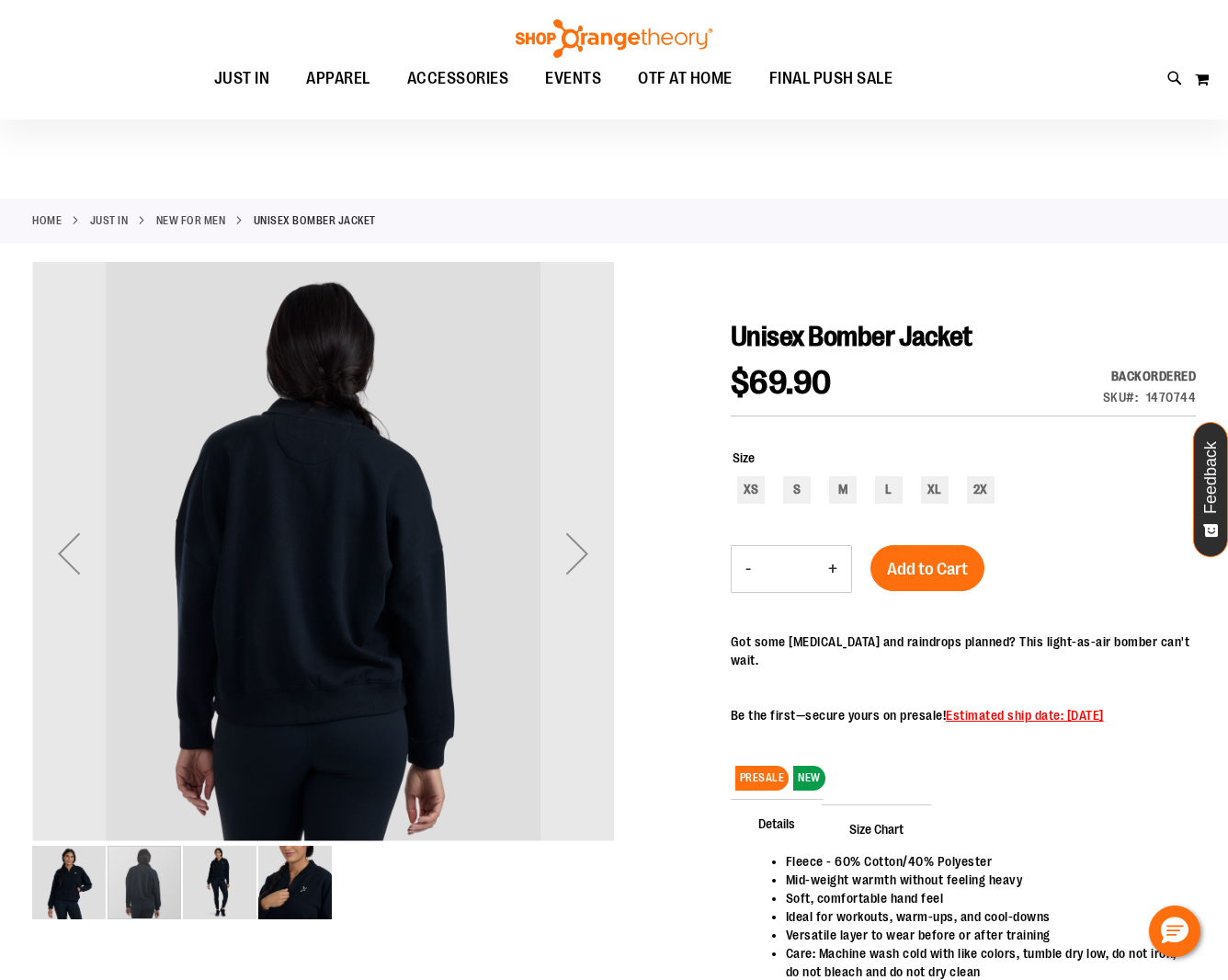
click at [226, 875] on img "image 3 of 4" at bounding box center [219, 882] width 74 height 74
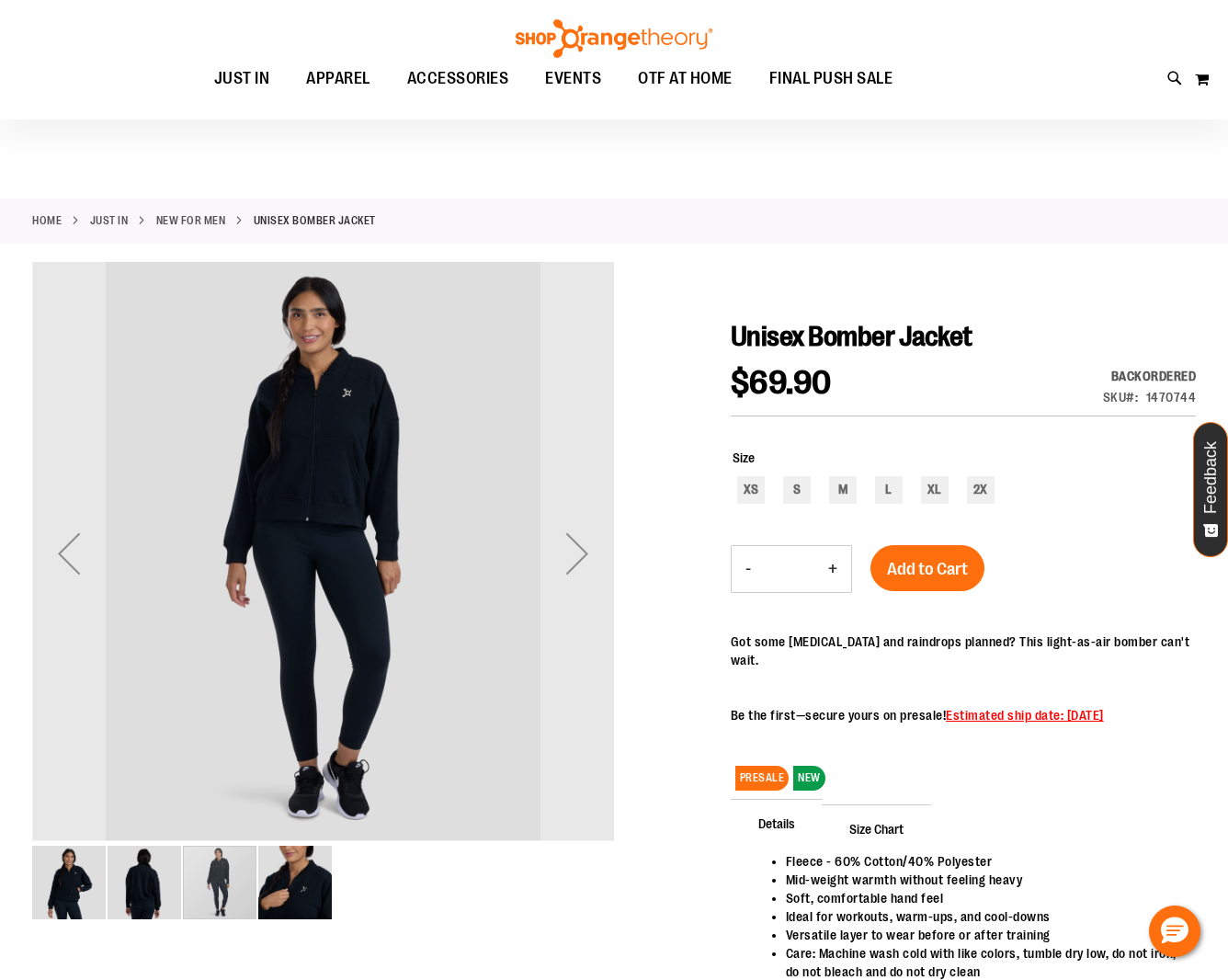
scroll to position [5, 0]
click at [271, 885] on img "image 4 of 4" at bounding box center [295, 882] width 74 height 74
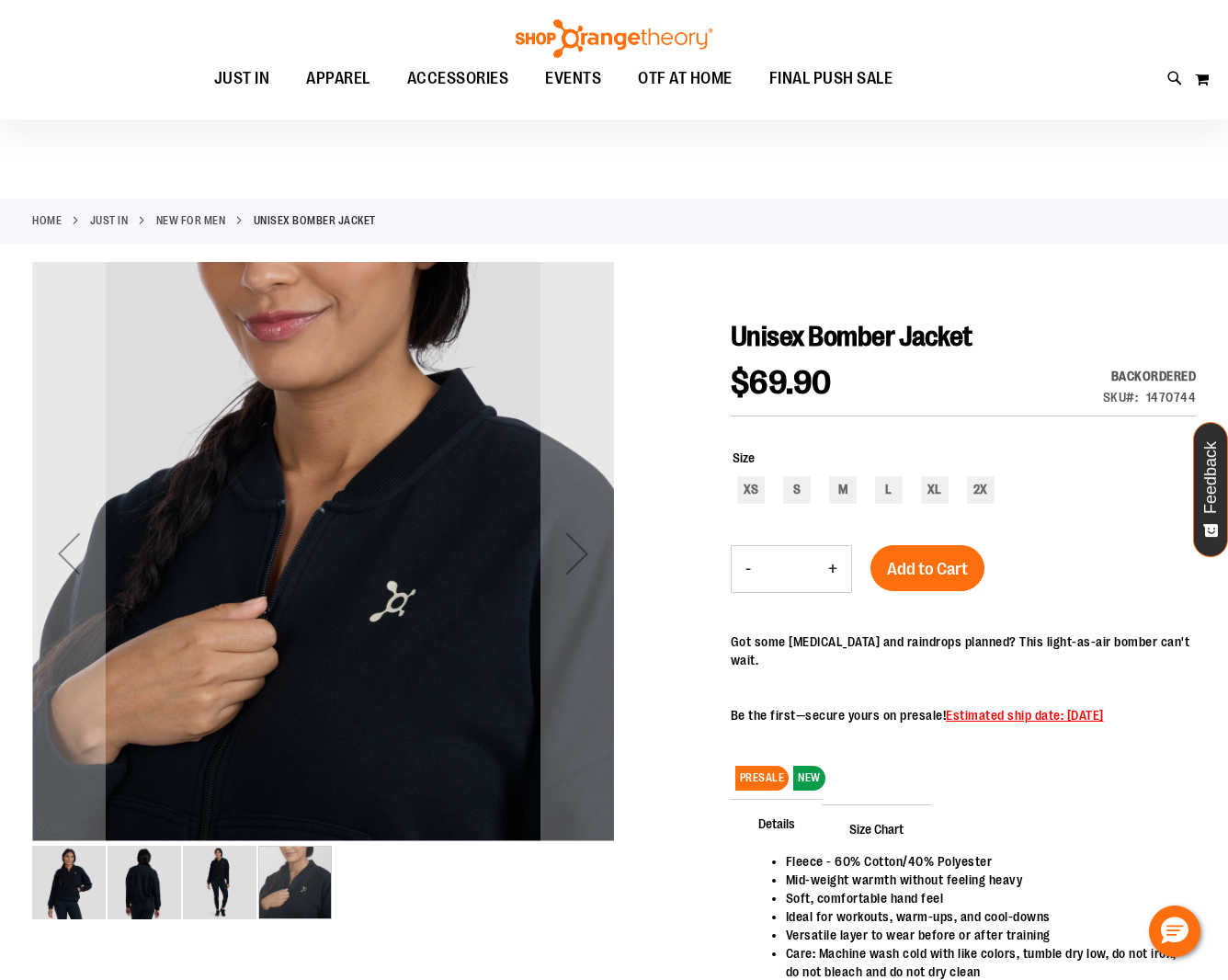
click at [271, 885] on div "carousel" at bounding box center [295, 882] width 74 height 74
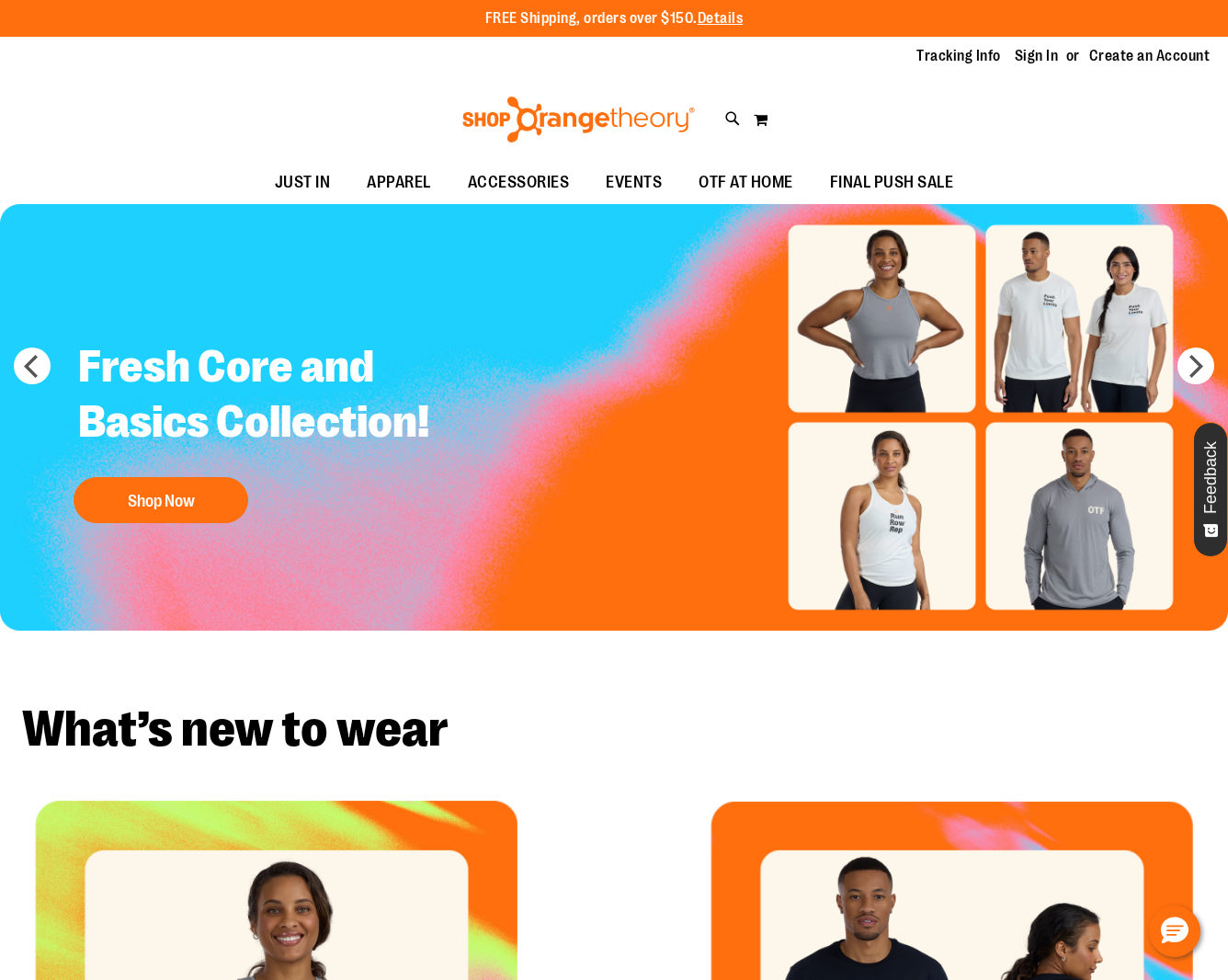
scroll to position [2, 0]
